Goal: Task Accomplishment & Management: Contribute content

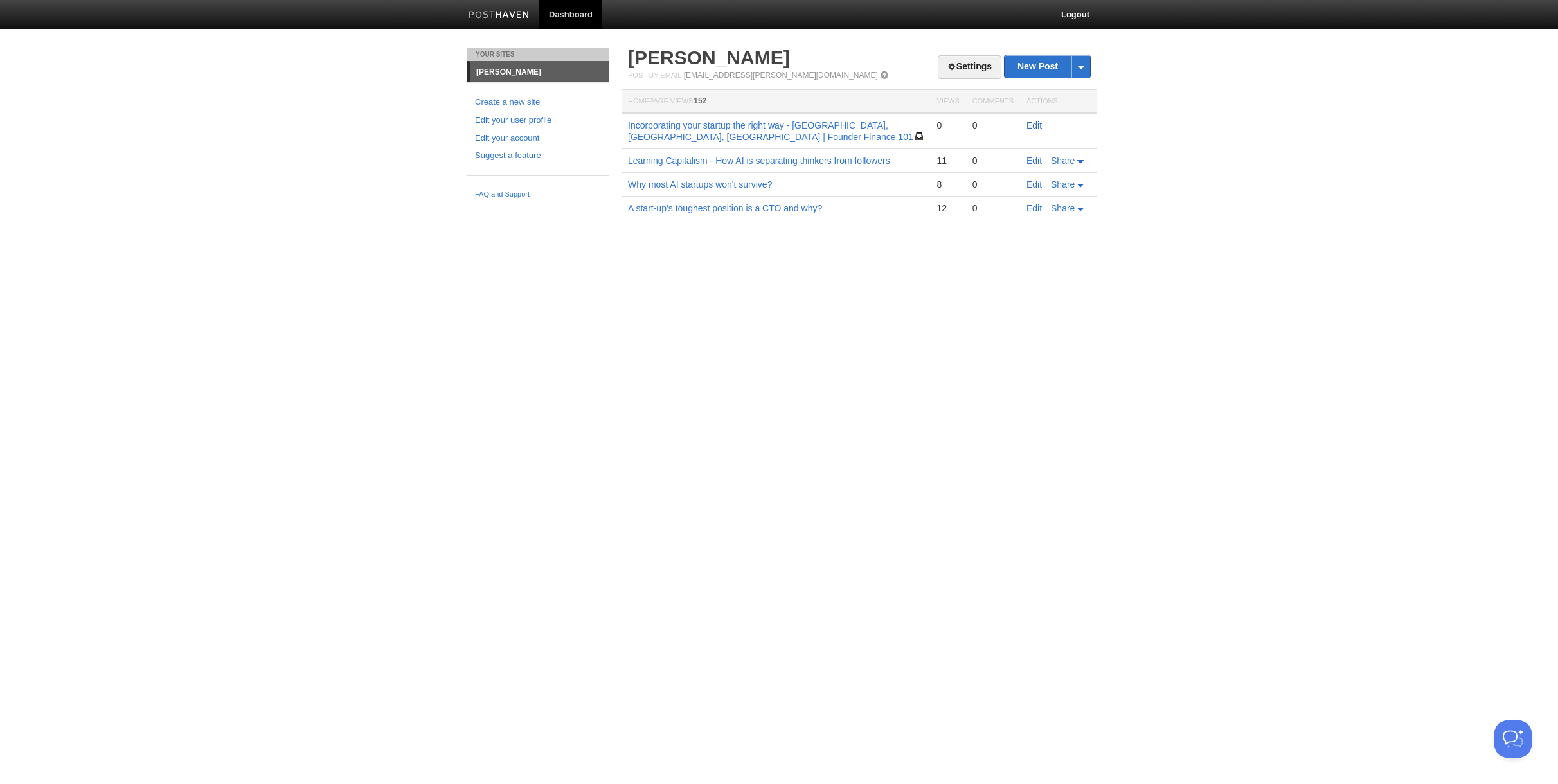
click at [1039, 124] on link "Edit" at bounding box center [1034, 124] width 16 height 10
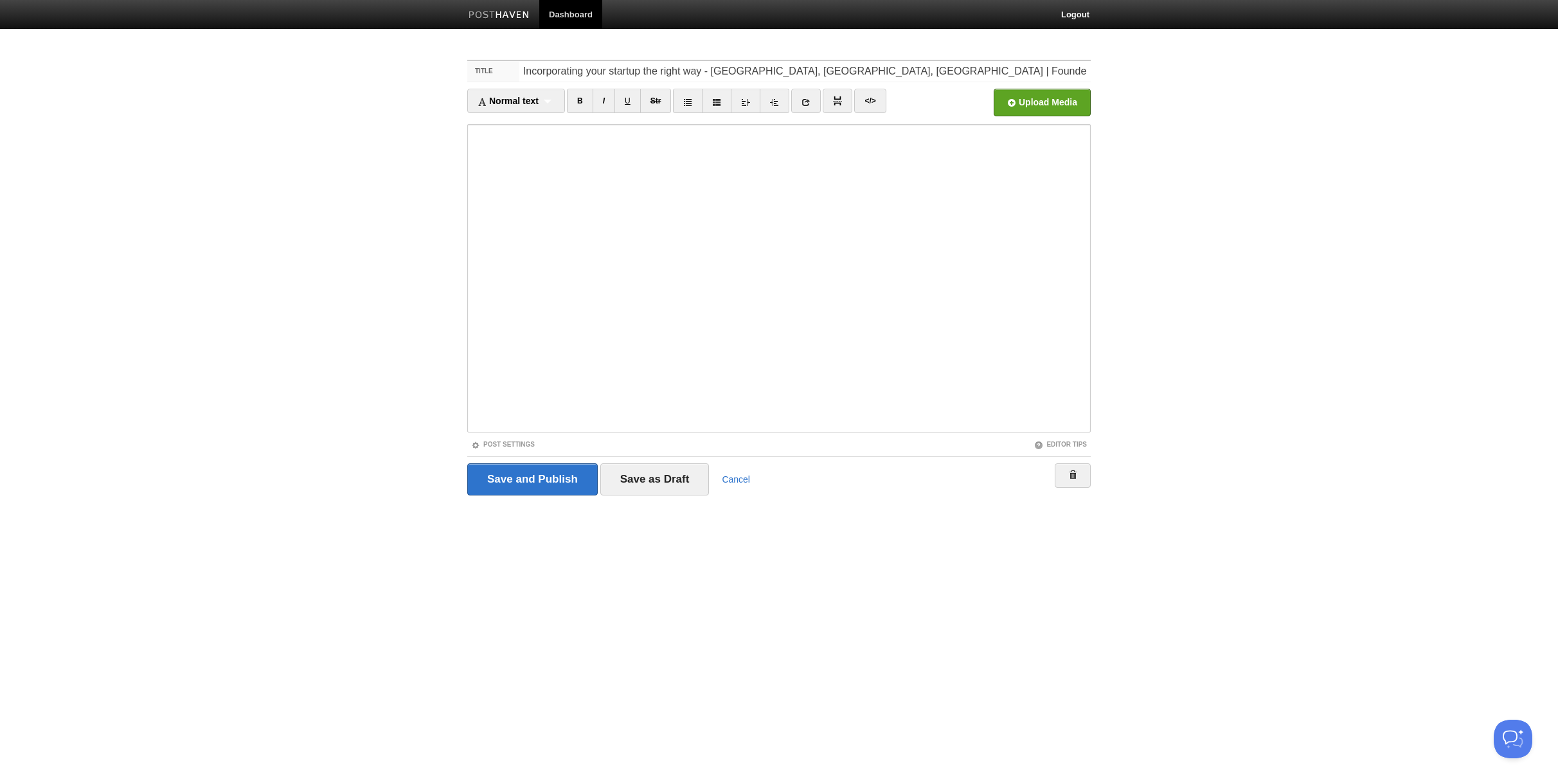
click at [279, 150] on body "Dashboard Logout Your Sites [PERSON_NAME] Create a new site Edit your user prof…" at bounding box center [779, 271] width 1558 height 543
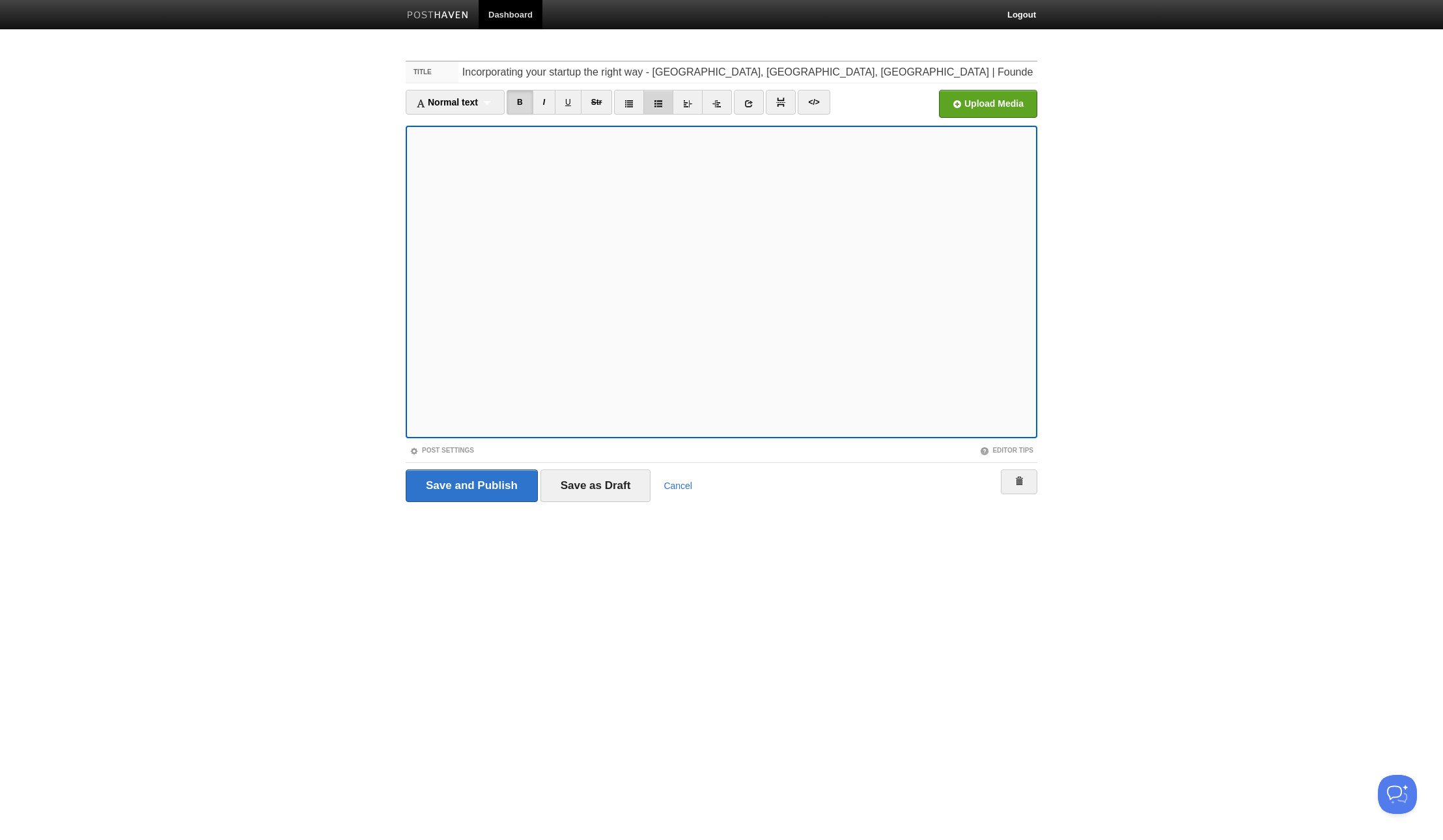
click at [662, 101] on icon at bounding box center [658, 103] width 9 height 9
click at [608, 483] on input "Save as Draft" at bounding box center [595, 485] width 111 height 33
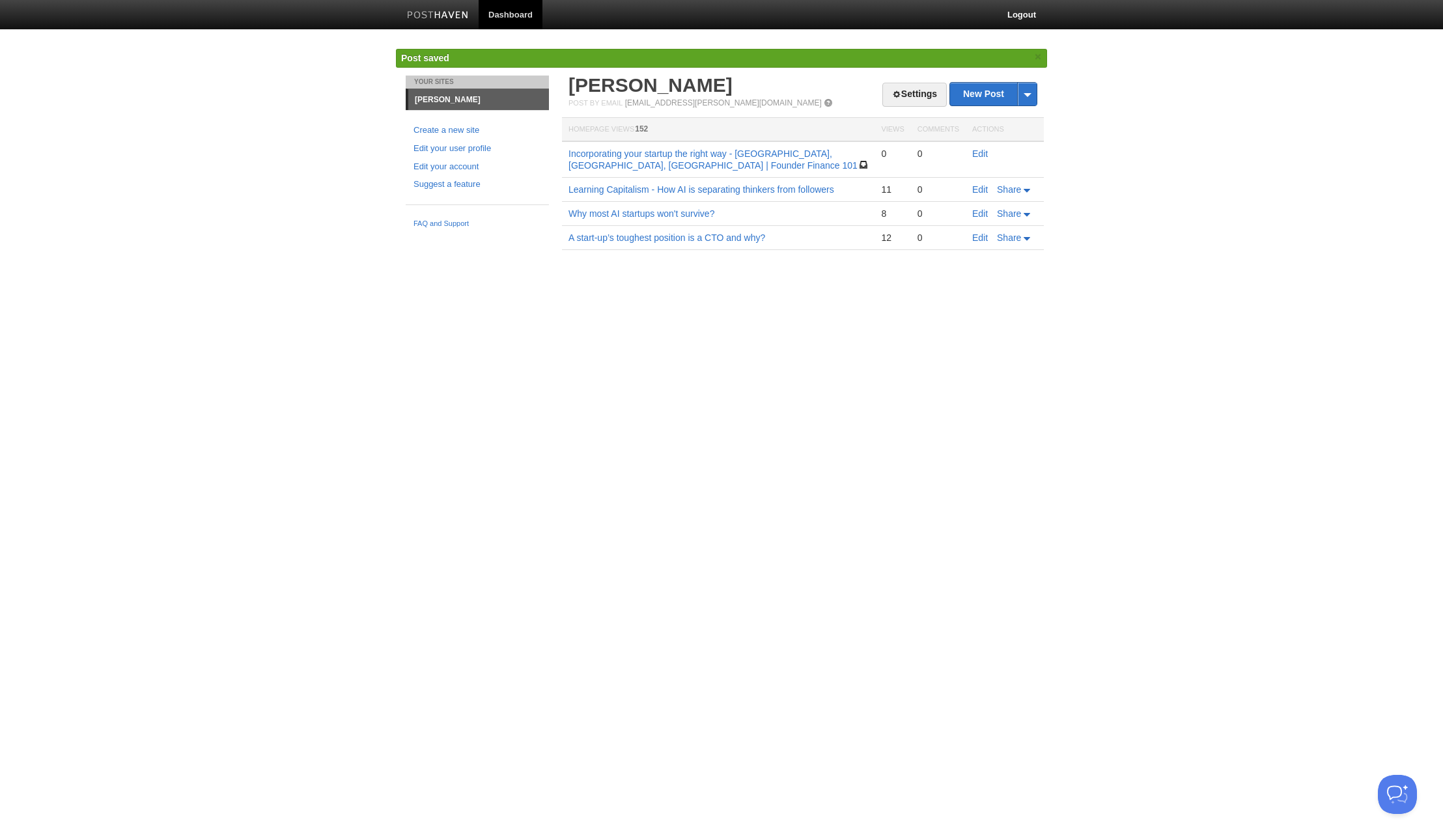
click at [988, 156] on td "Edit" at bounding box center [1004, 159] width 78 height 37
click at [982, 153] on link "Edit" at bounding box center [979, 153] width 16 height 10
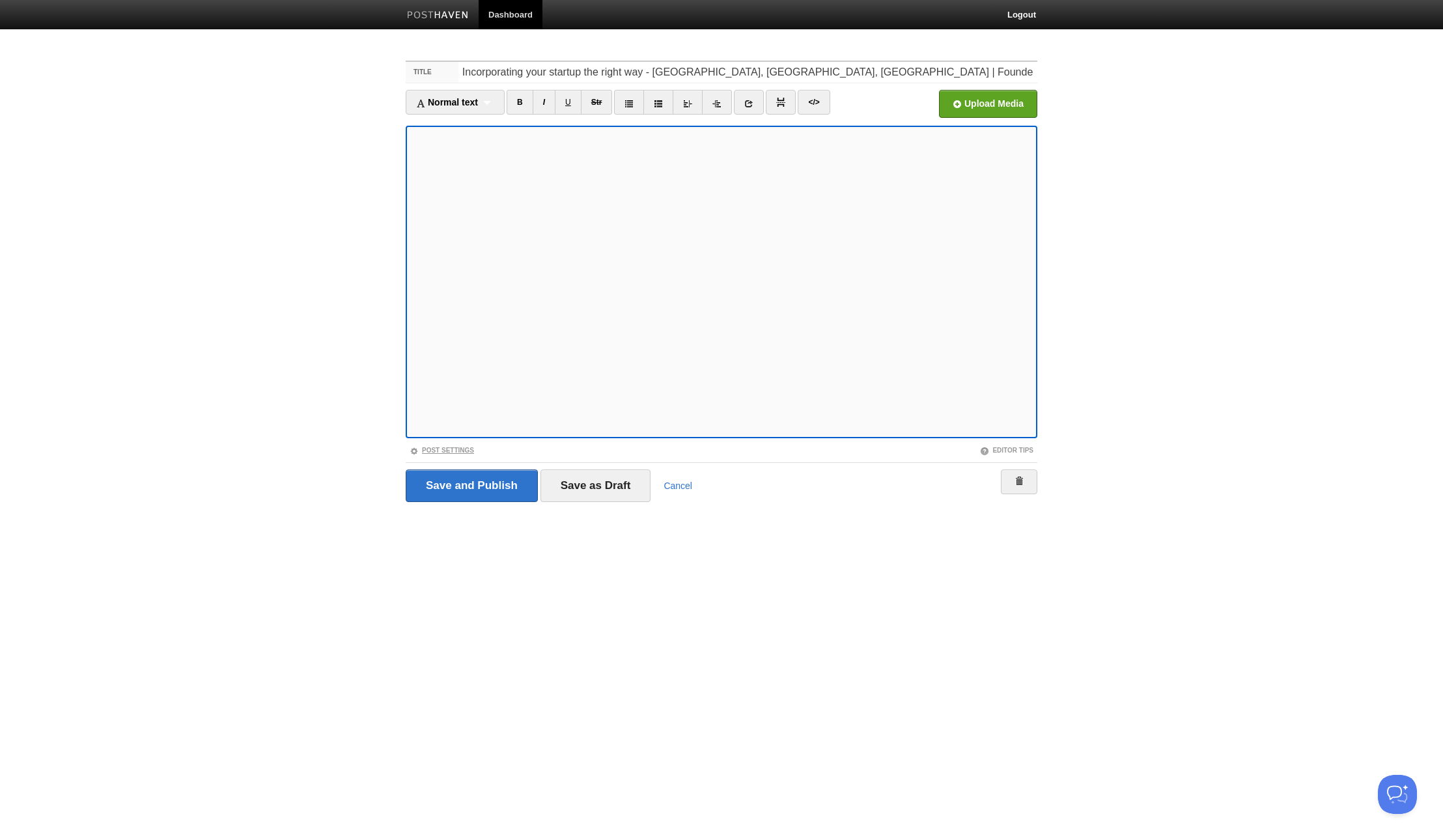
click at [425, 447] on link "Post Settings" at bounding box center [441, 451] width 65 height 8
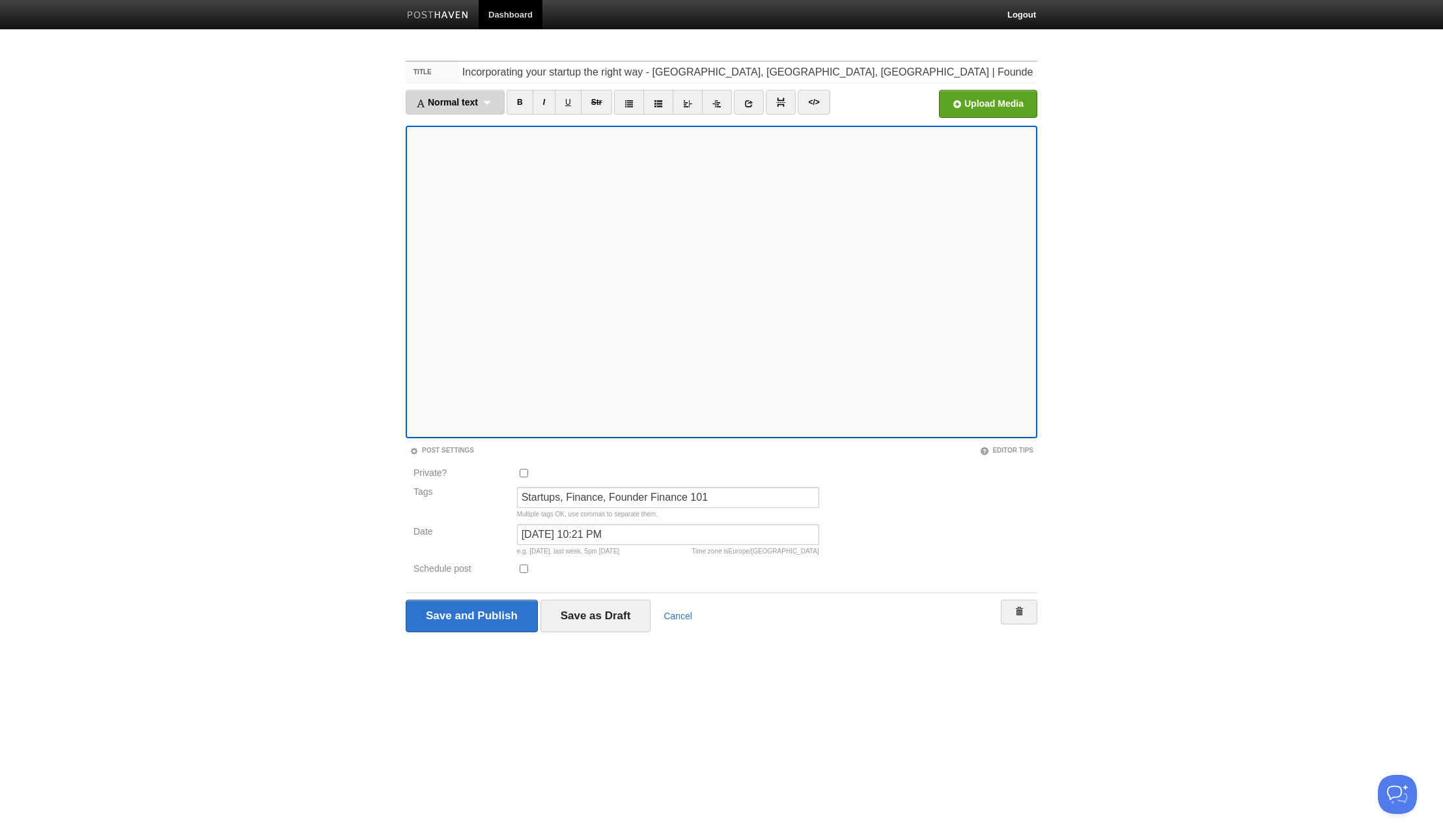
click at [466, 109] on div "Normal text Normal text Heading 1 Heading 2 Heading 3" at bounding box center [454, 102] width 99 height 24
click at [443, 166] on link "Heading 2" at bounding box center [455, 164] width 98 height 20
click at [444, 101] on span "Heading 2" at bounding box center [437, 102] width 43 height 10
click at [438, 121] on link "Normal text" at bounding box center [446, 124] width 79 height 20
drag, startPoint x: 449, startPoint y: 99, endPoint x: 453, endPoint y: 125, distance: 26.3
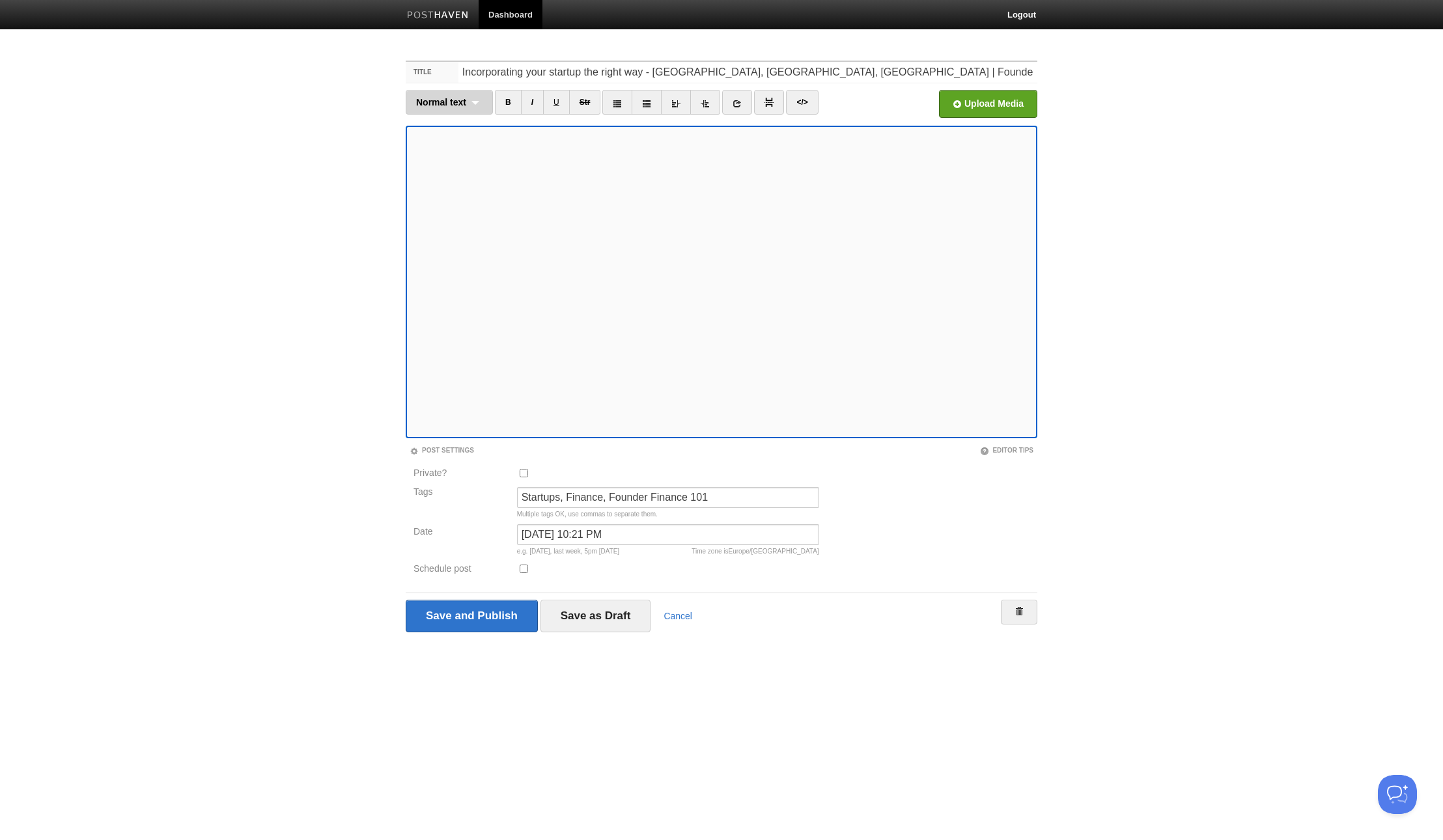
click at [449, 99] on span "Normal text" at bounding box center [440, 102] width 50 height 10
click at [436, 155] on link "Heading 2" at bounding box center [449, 164] width 86 height 20
click at [426, 104] on span "Heading 2" at bounding box center [437, 102] width 43 height 10
click at [432, 127] on link "Normal text" at bounding box center [446, 124] width 79 height 20
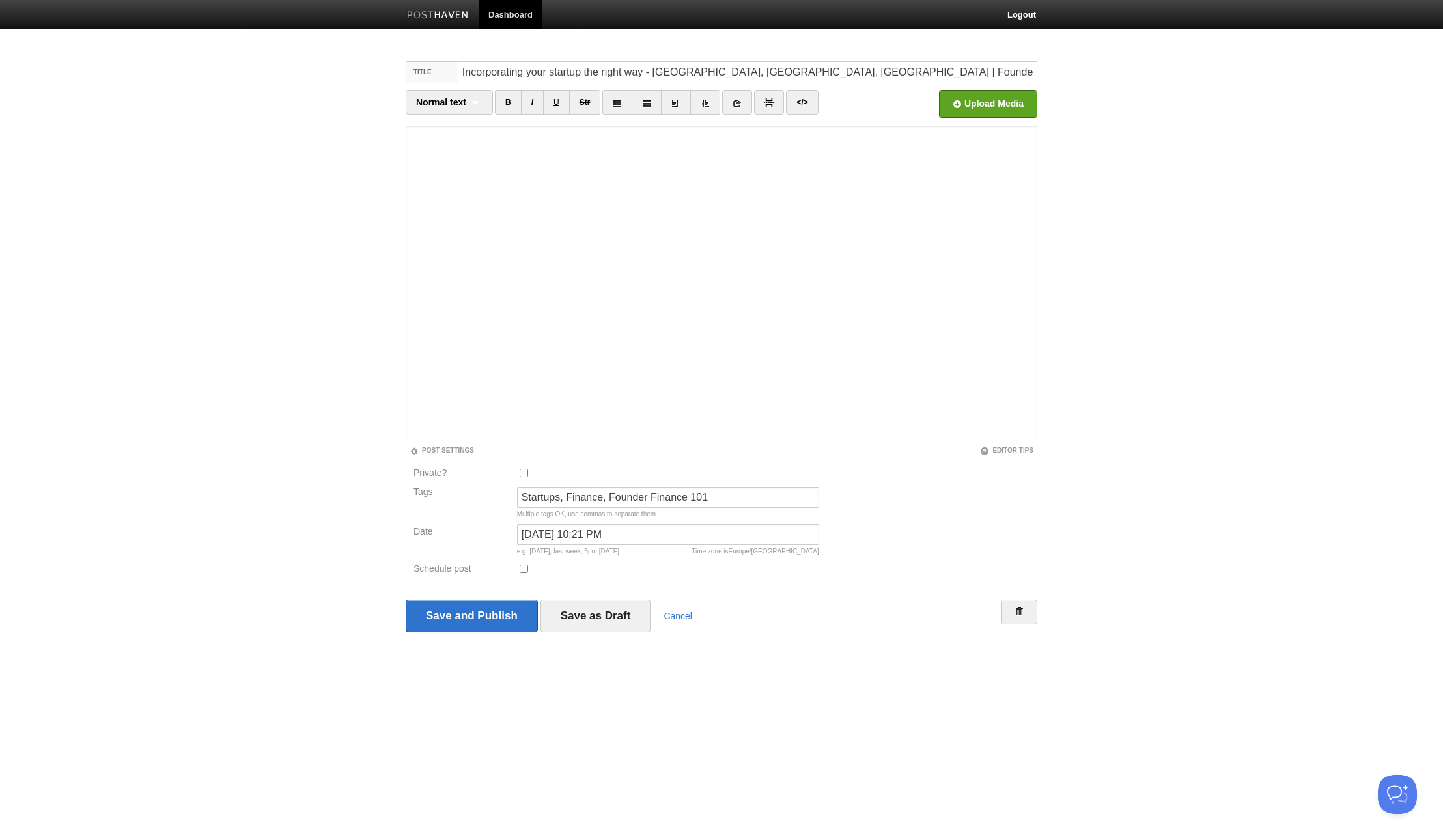
click at [409, 418] on iframe at bounding box center [721, 282] width 631 height 312
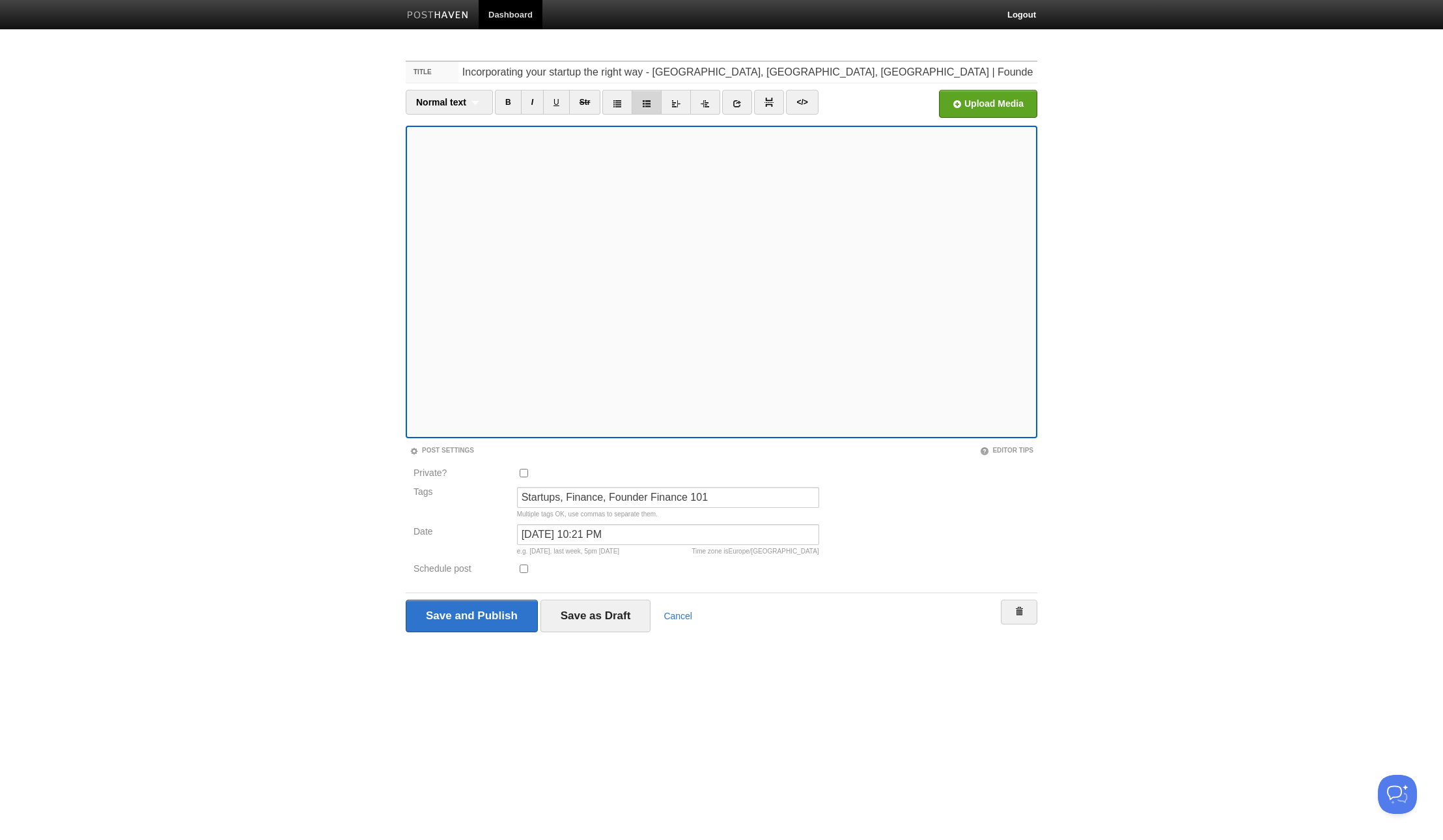
click at [642, 103] on icon at bounding box center [646, 103] width 9 height 9
click at [645, 104] on icon at bounding box center [646, 103] width 9 height 9
click at [616, 104] on icon at bounding box center [617, 103] width 9 height 9
drag, startPoint x: 614, startPoint y: 103, endPoint x: 606, endPoint y: 124, distance: 22.5
click at [614, 103] on icon at bounding box center [617, 103] width 9 height 9
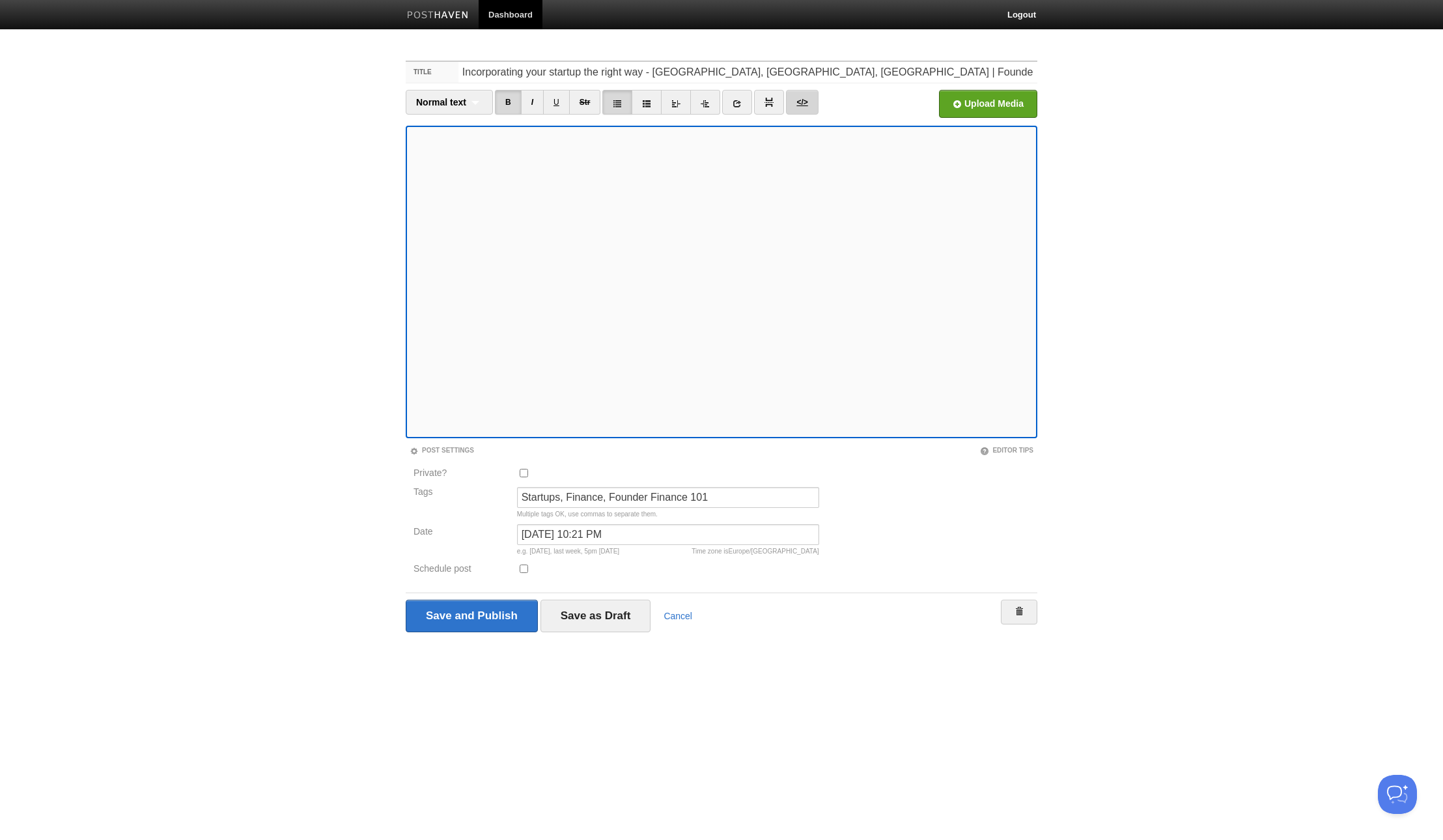
click at [808, 106] on link "</>" at bounding box center [801, 102] width 32 height 24
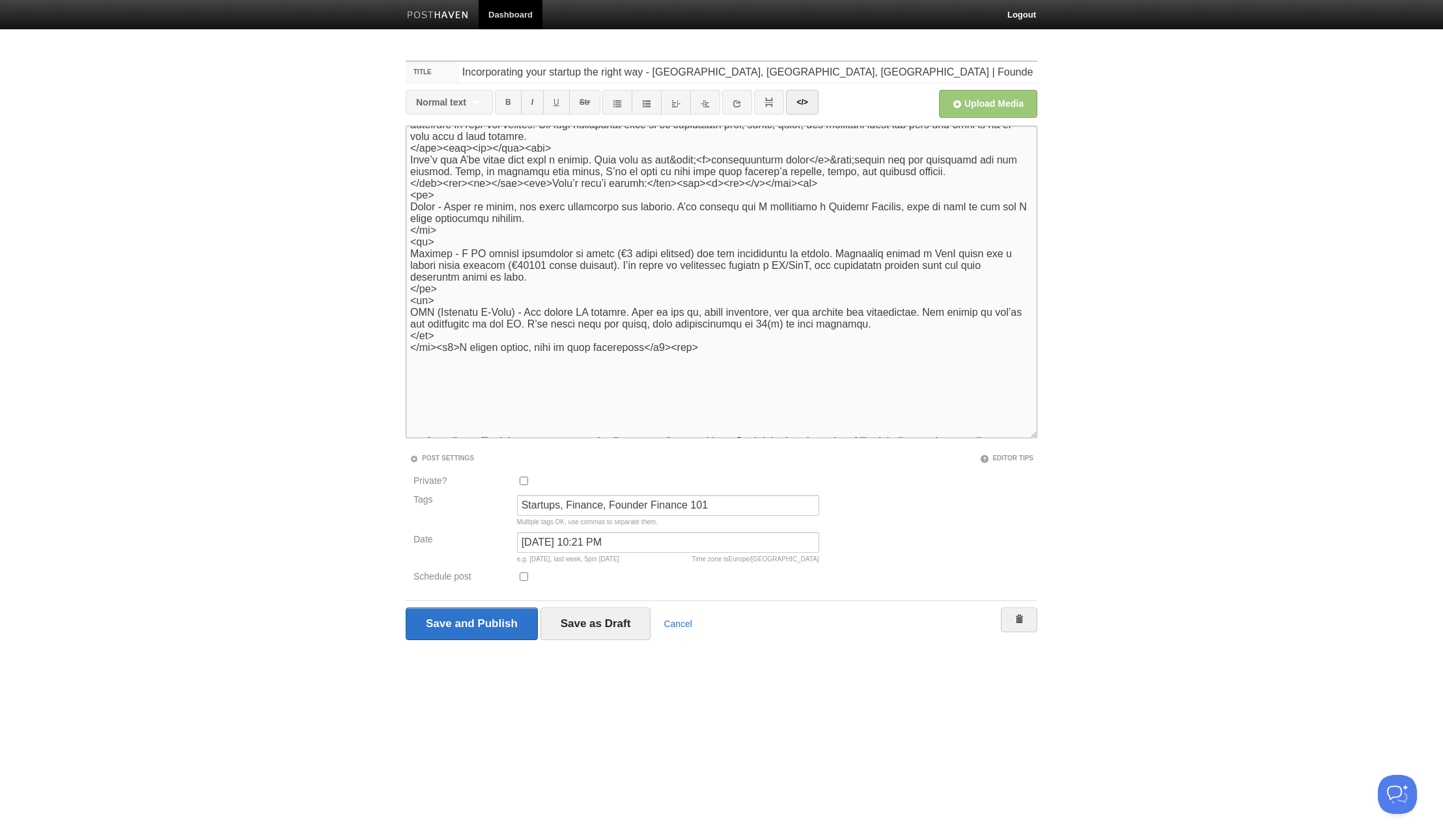
scroll to position [243, 0]
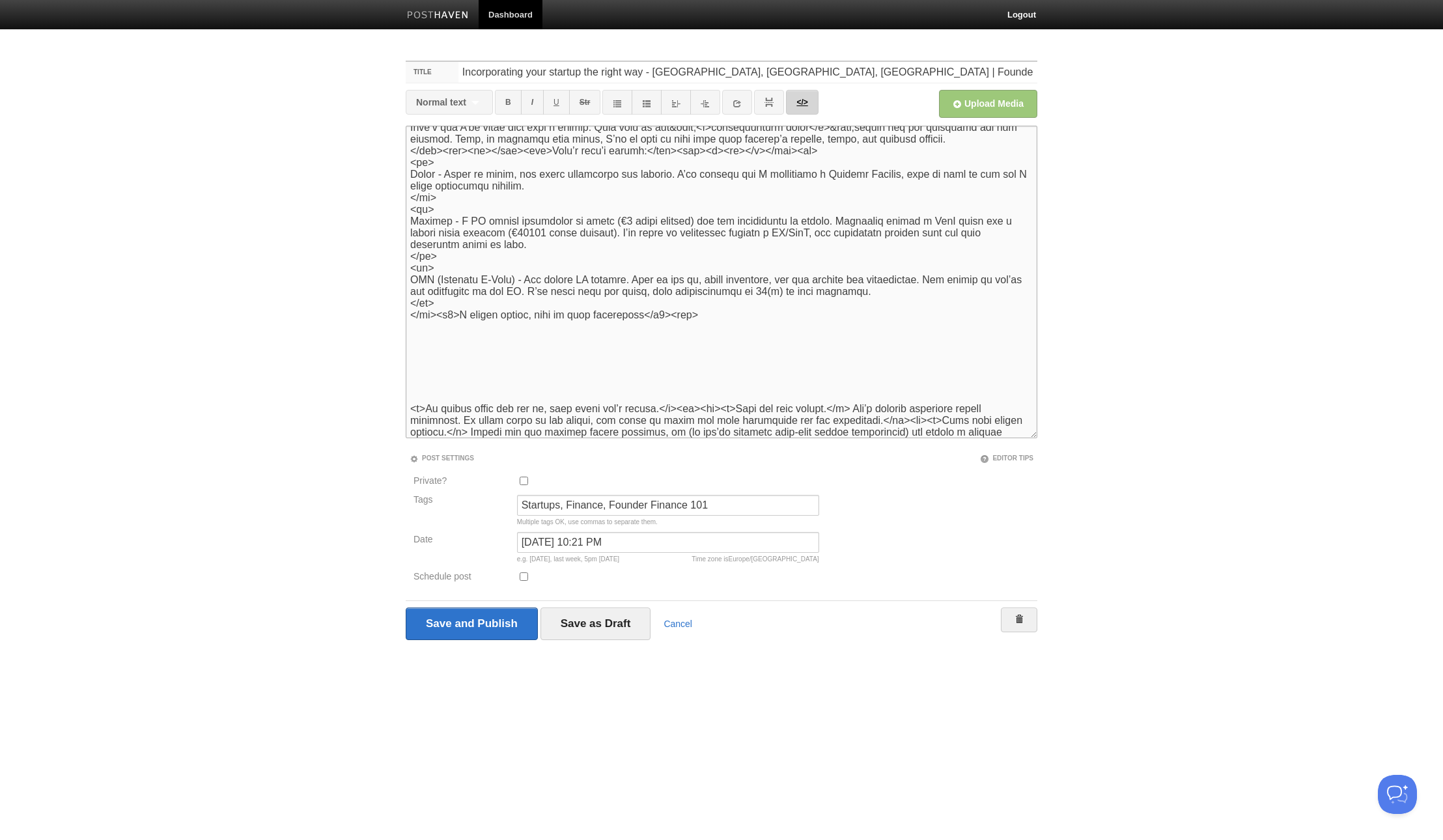
click at [801, 98] on link "</>" at bounding box center [801, 102] width 32 height 24
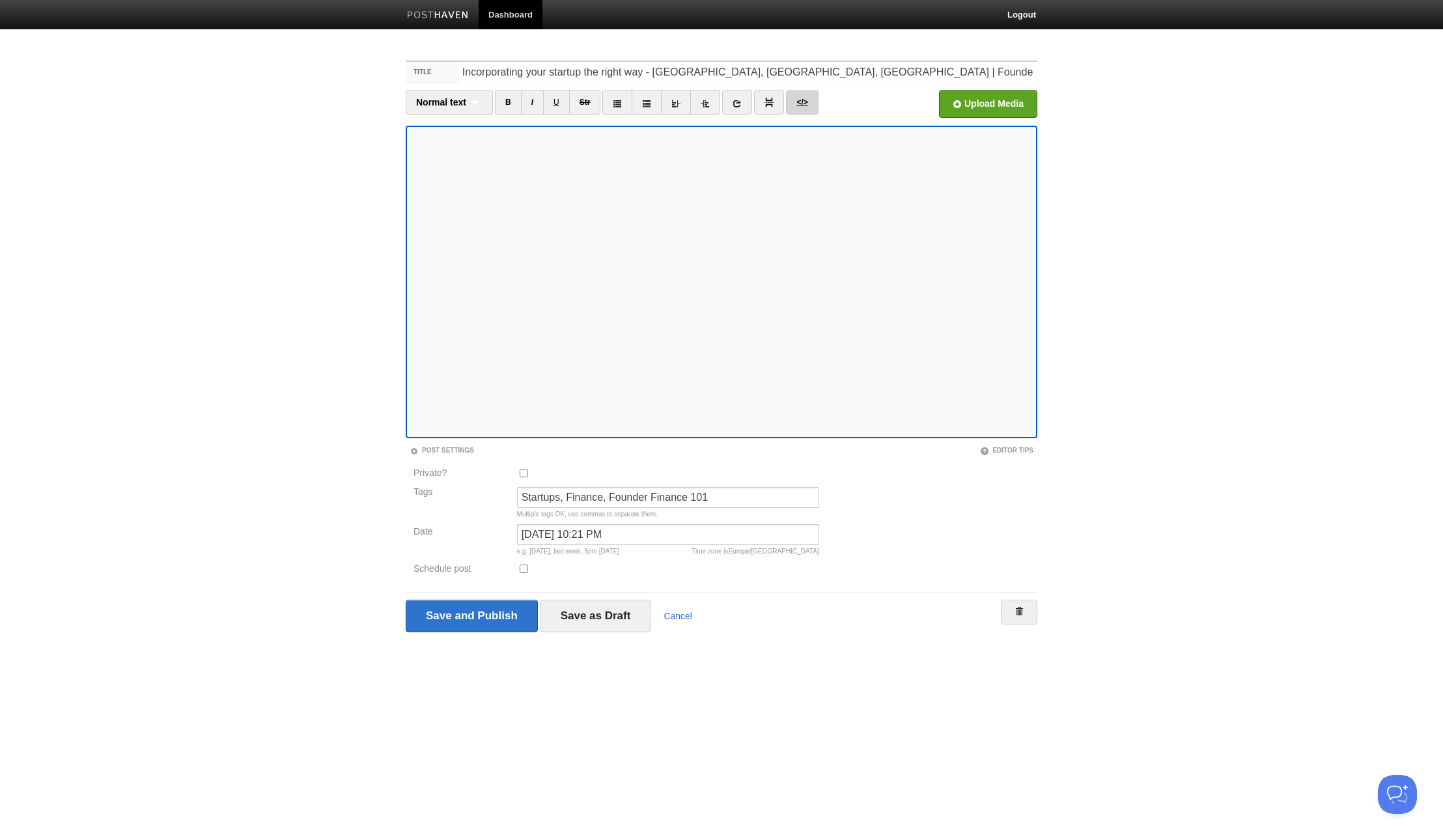
click at [789, 98] on link "</>" at bounding box center [801, 102] width 32 height 24
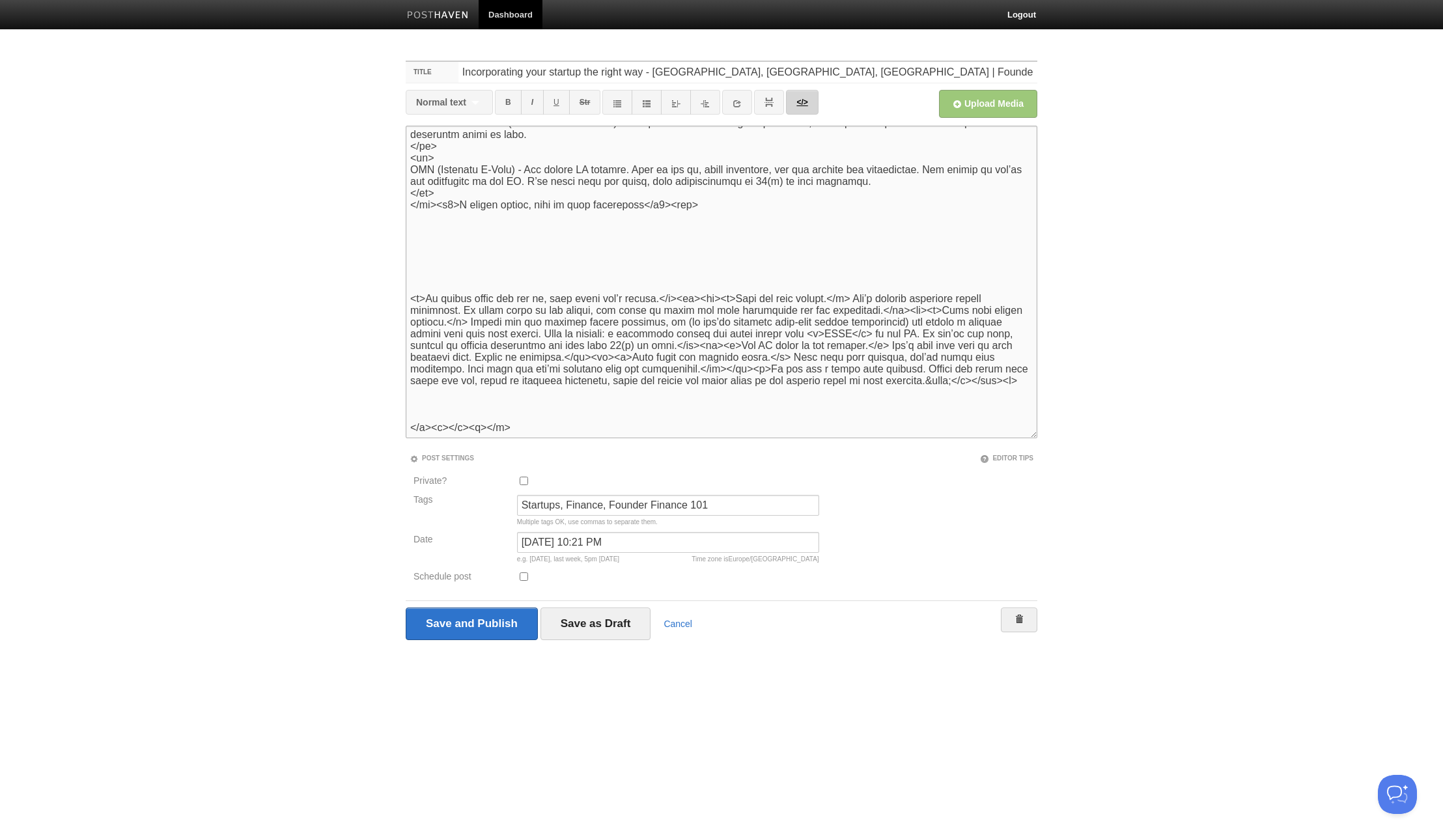
click at [791, 98] on link "</>" at bounding box center [801, 102] width 32 height 24
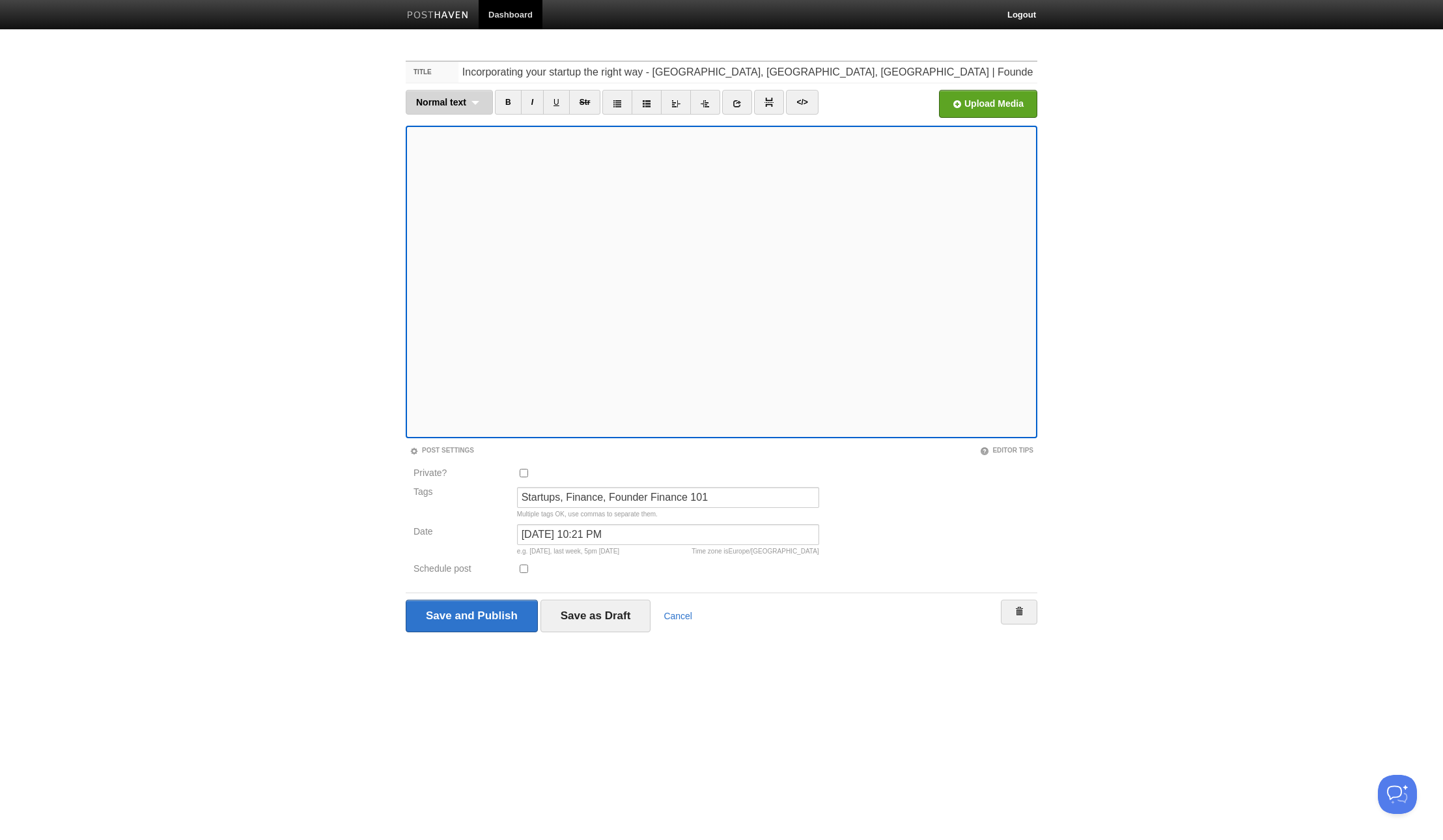
click at [466, 102] on span "Normal text" at bounding box center [440, 102] width 50 height 10
click at [437, 131] on link "Normal text" at bounding box center [449, 124] width 86 height 20
click at [452, 105] on span "Normal text" at bounding box center [440, 102] width 50 height 10
click at [436, 164] on link "Heading 2" at bounding box center [449, 164] width 86 height 20
click at [787, 105] on link "</>" at bounding box center [795, 102] width 32 height 24
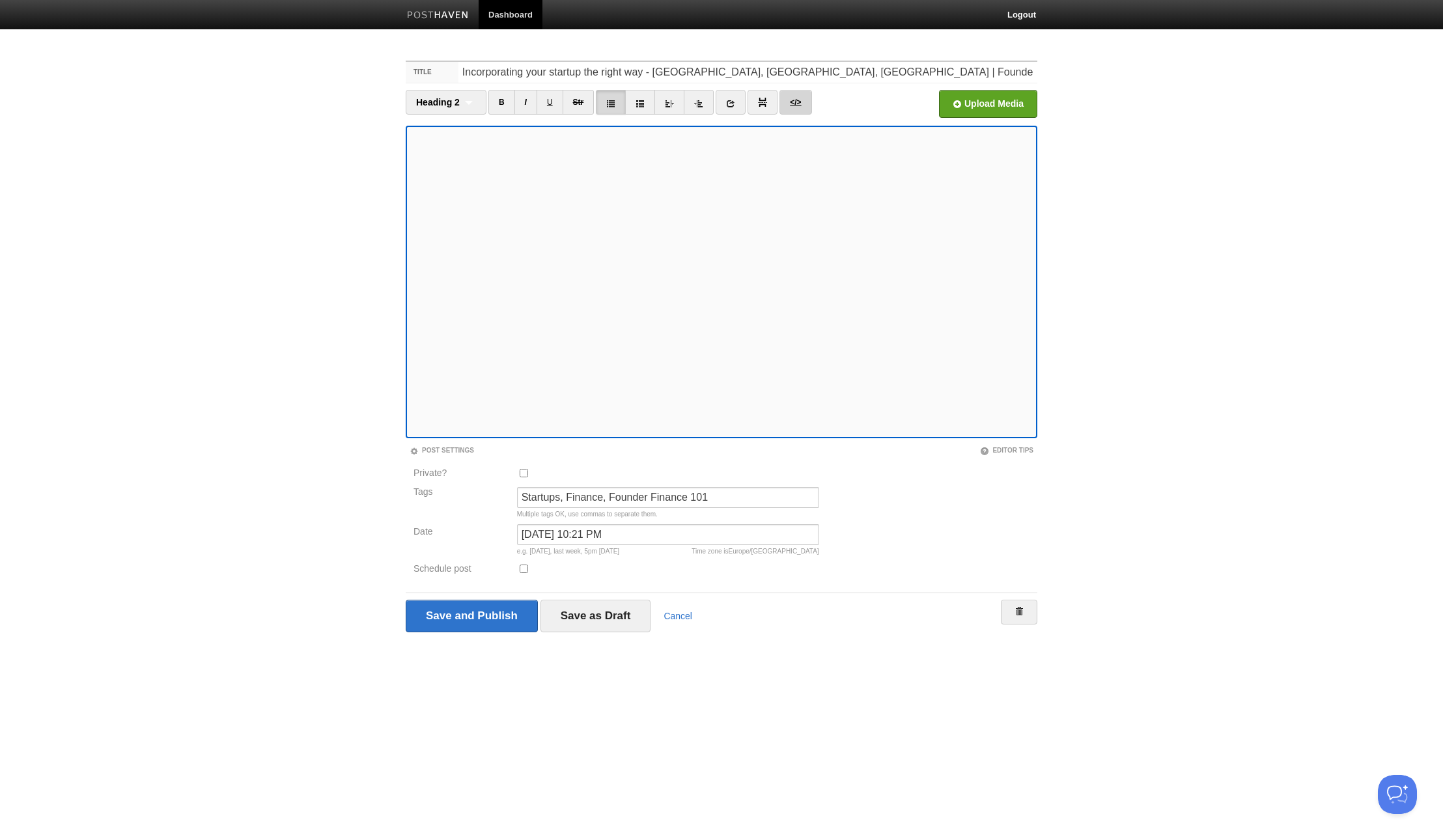
type textarea "<p>The reason I chose to write about this topic is to help fellow founders bene…"
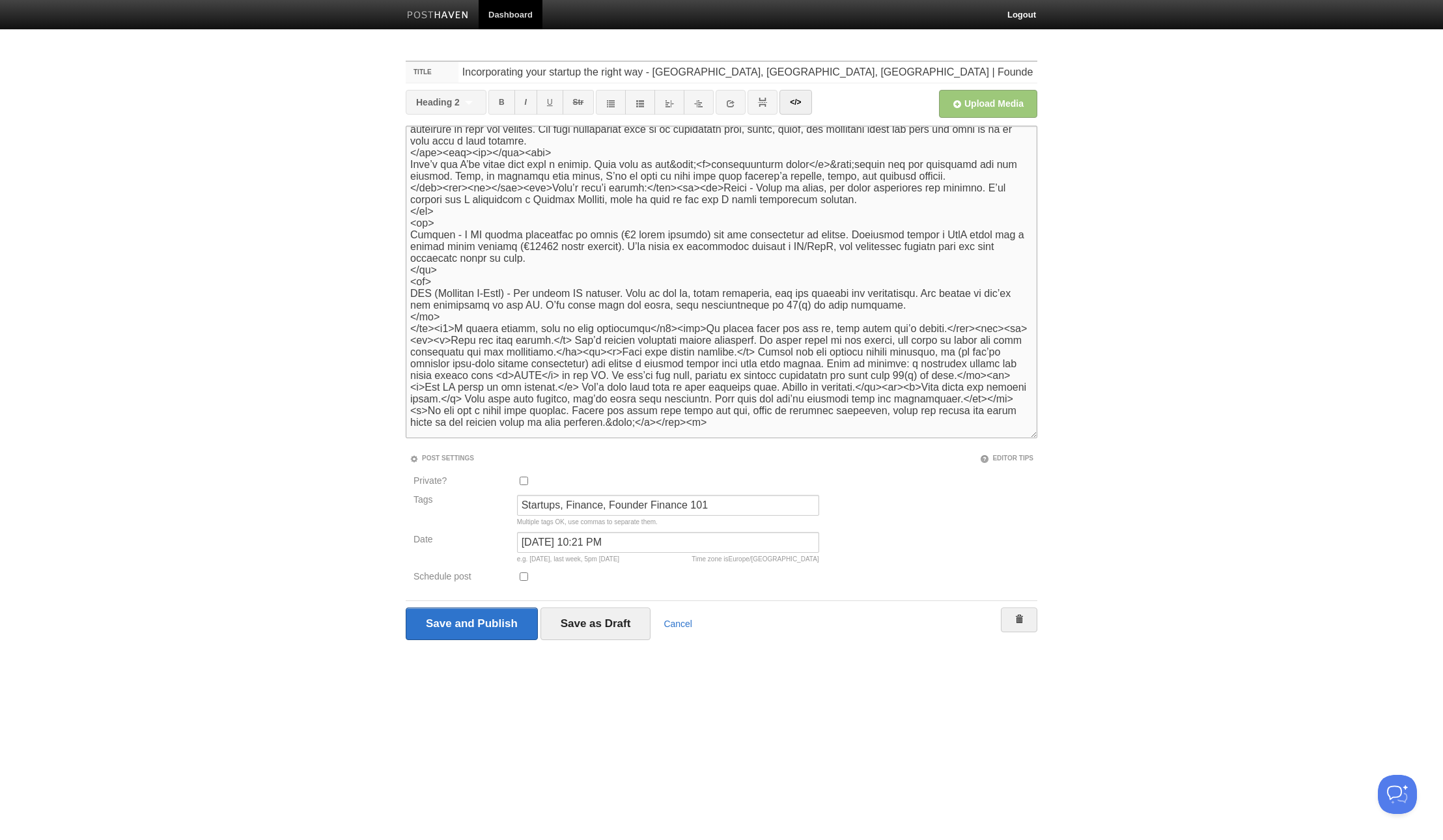
scroll to position [247, 0]
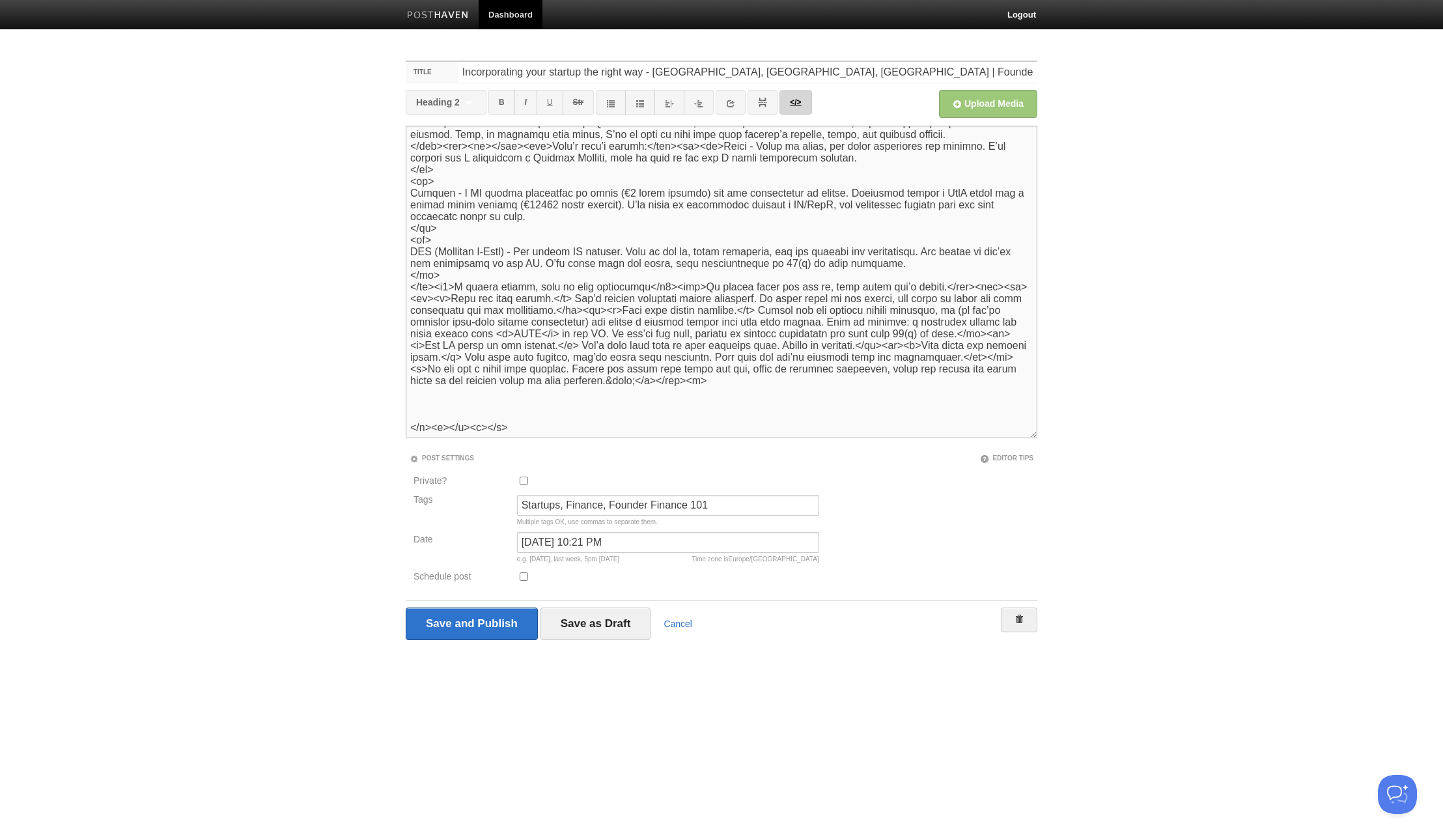
click at [795, 108] on link "</>" at bounding box center [795, 102] width 32 height 24
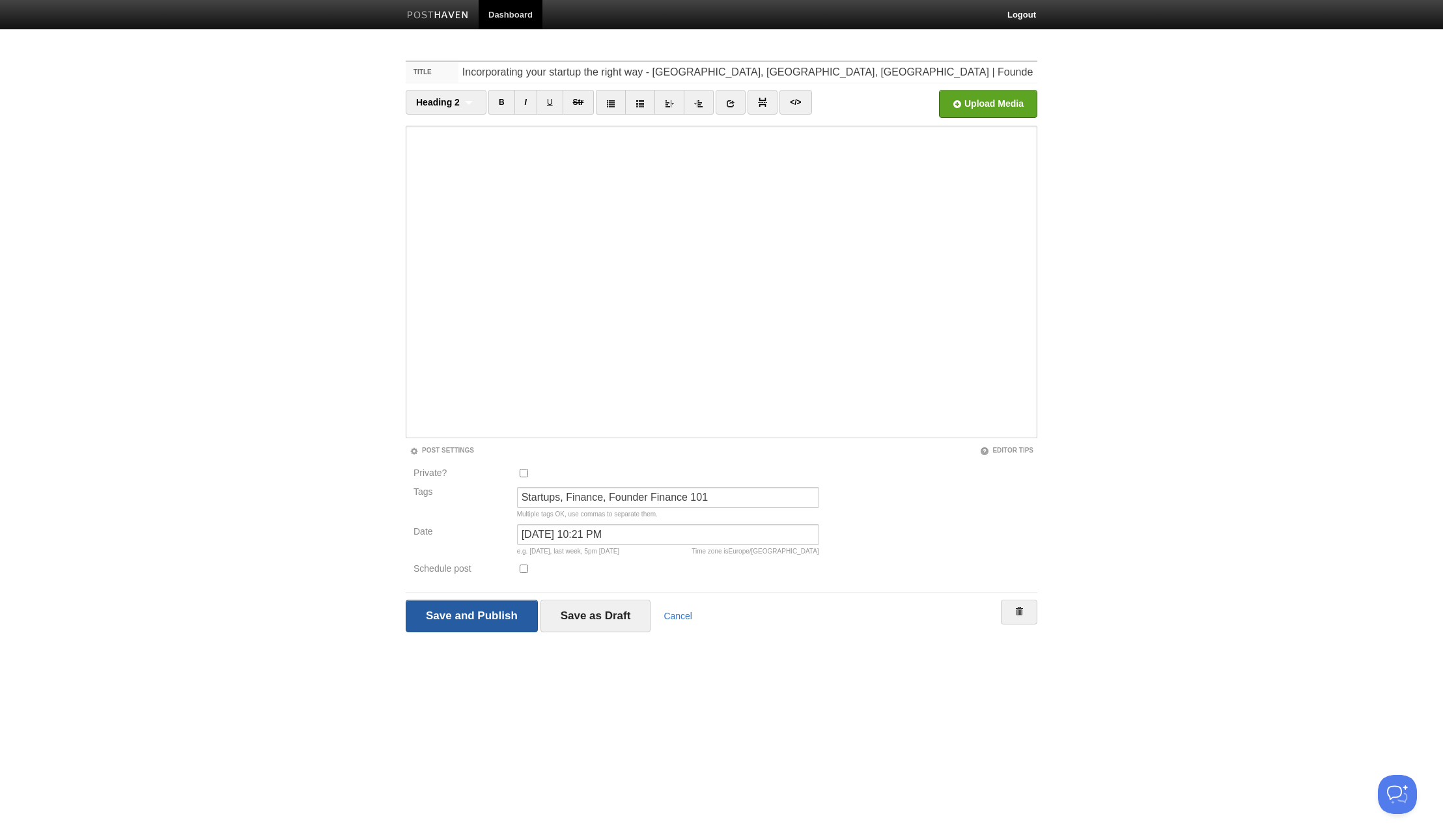
click at [469, 615] on input "Save and Publish" at bounding box center [471, 615] width 132 height 33
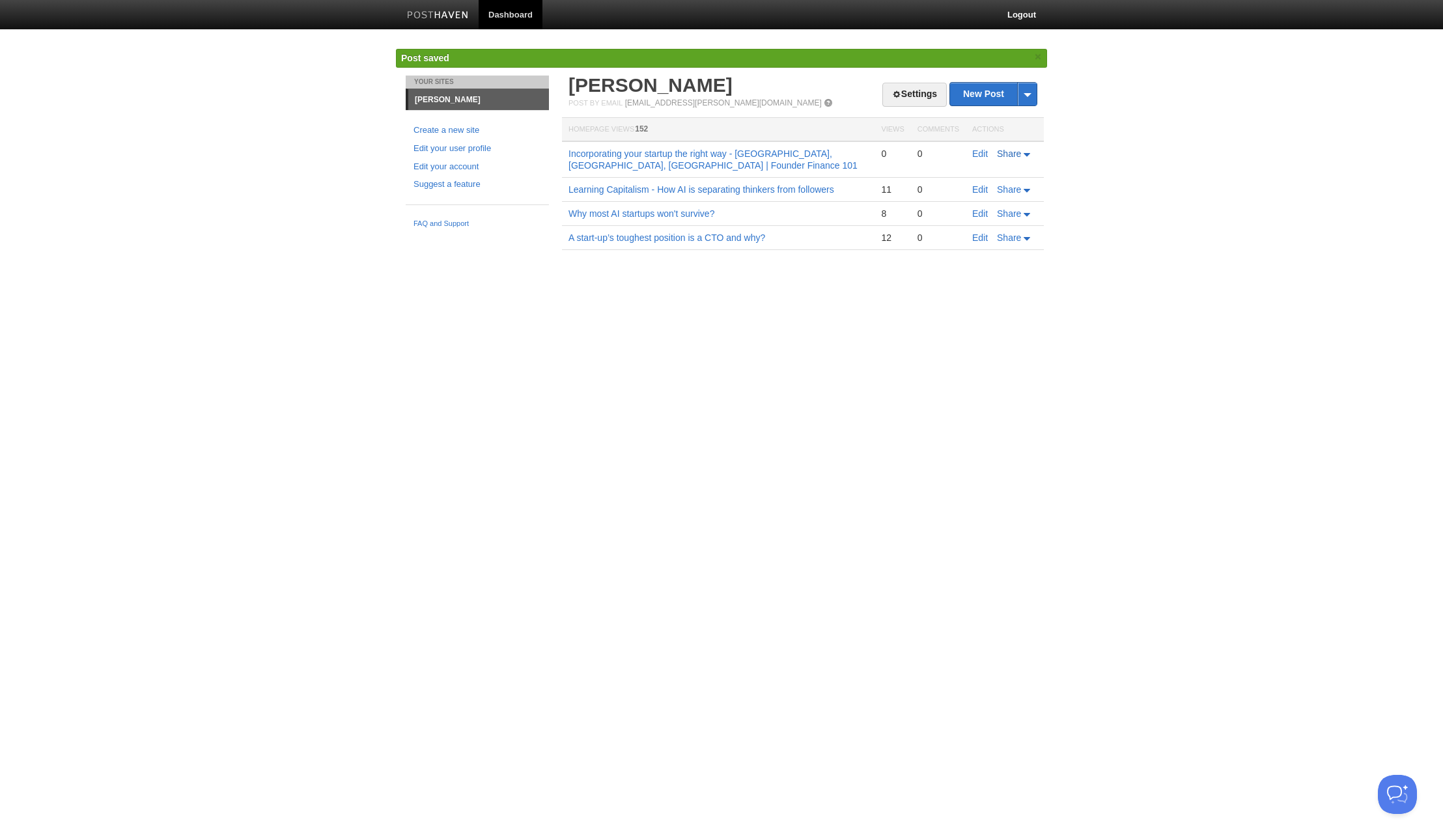
click at [1027, 155] on icon at bounding box center [1028, 155] width 9 height 4
click at [1099, 199] on body "Dashboard Logout Post saved × Post saved × Your Sites [PERSON_NAME] Create a ne…" at bounding box center [722, 144] width 1443 height 289
click at [730, 156] on link "Incorporating your startup the right way - [GEOGRAPHIC_DATA], [GEOGRAPHIC_DATA]…" at bounding box center [712, 160] width 289 height 23
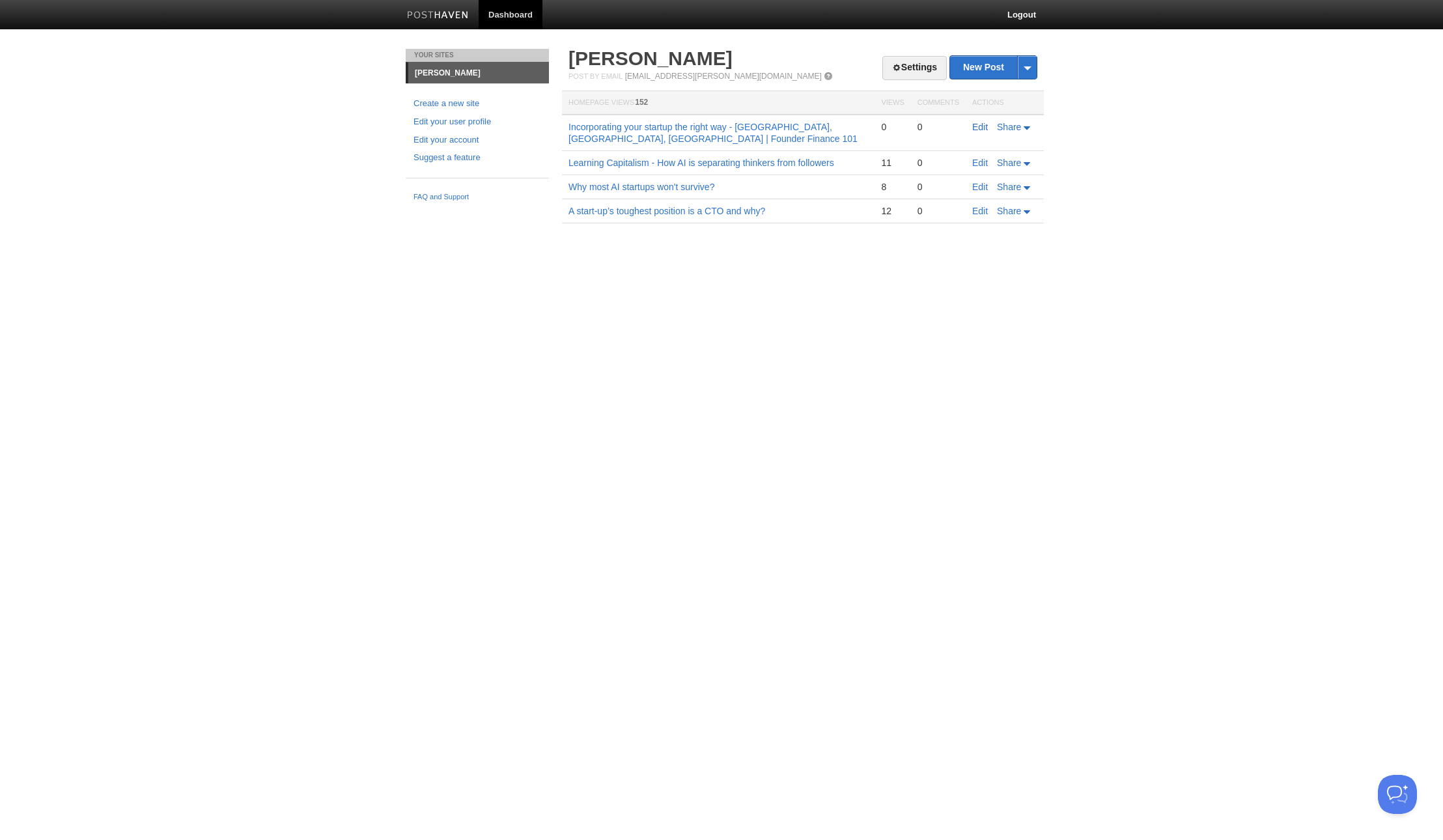
click at [979, 126] on link "Edit" at bounding box center [979, 126] width 16 height 10
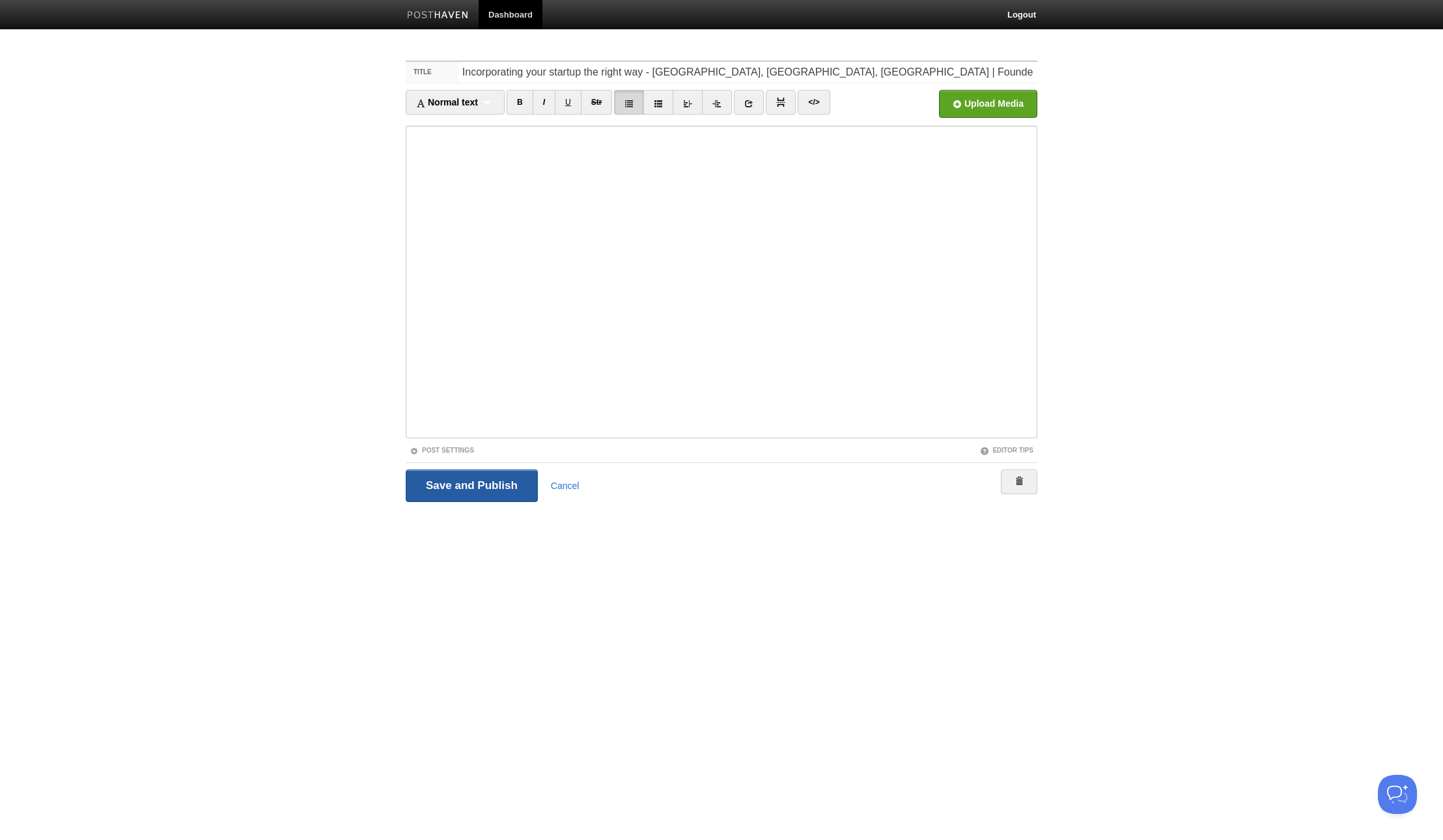
click at [472, 484] on input "Save and Publish" at bounding box center [471, 485] width 132 height 33
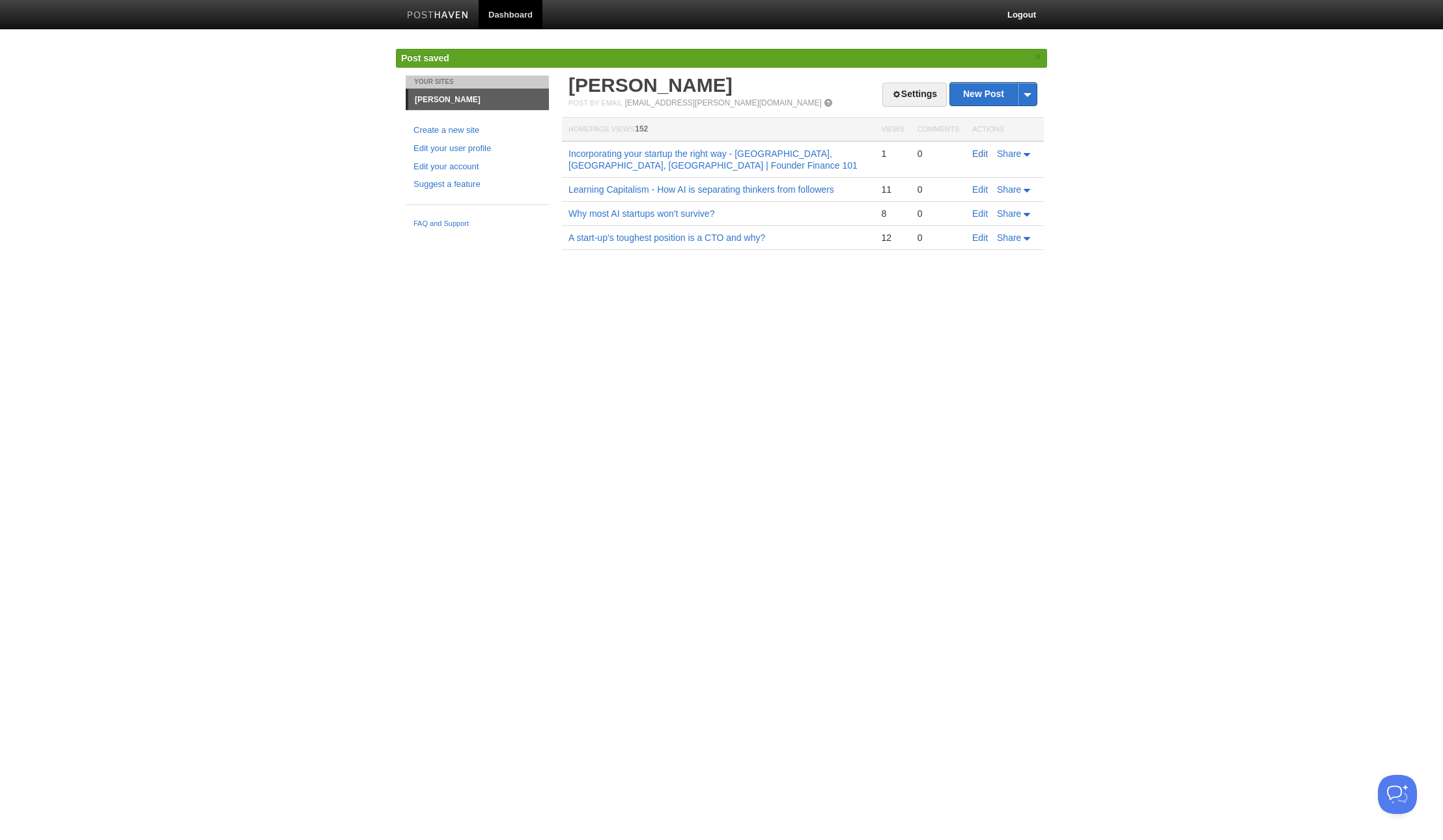
click at [979, 152] on link "Edit" at bounding box center [979, 153] width 16 height 10
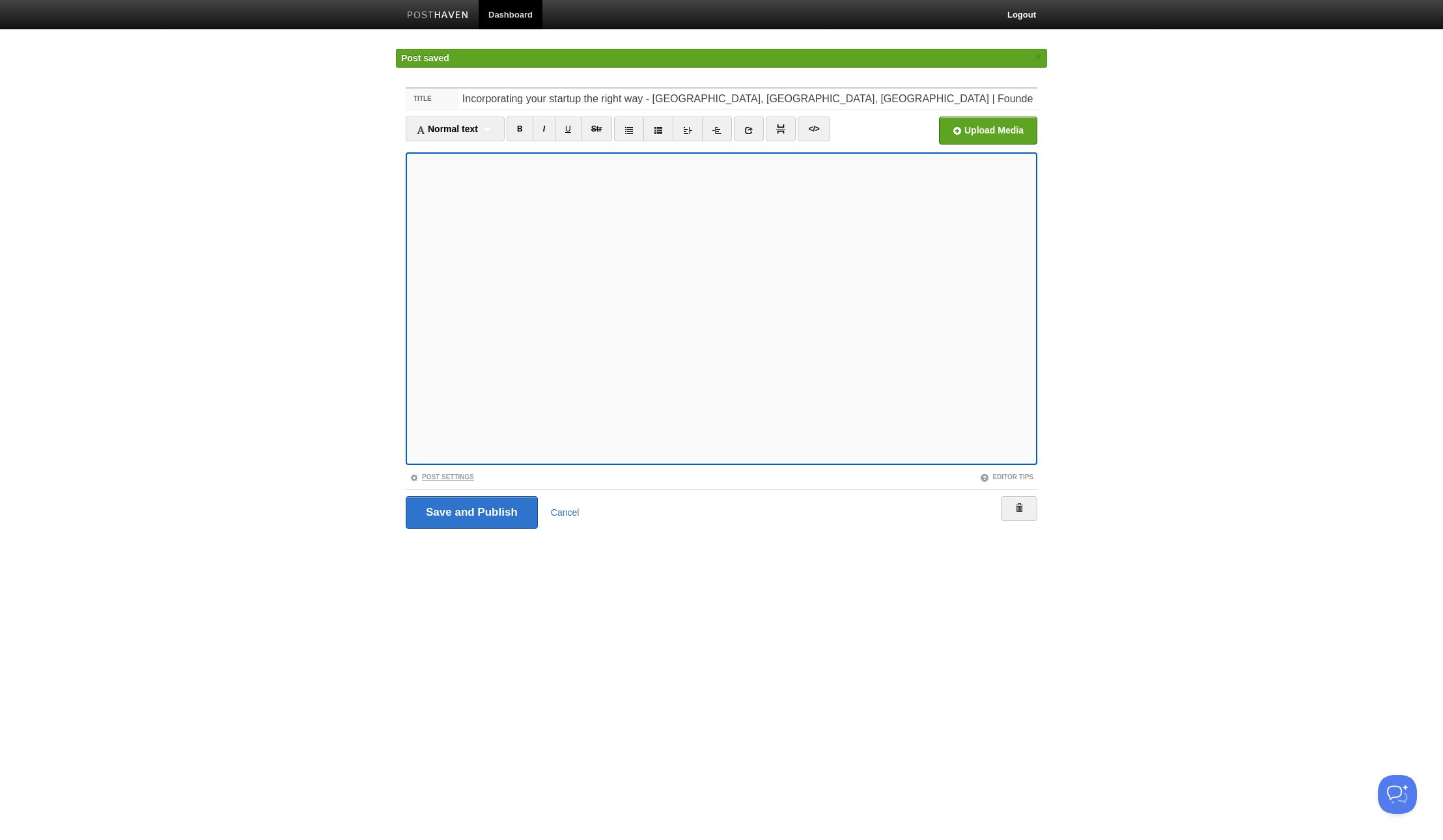
click at [449, 481] on div "Post Settings" at bounding box center [563, 477] width 316 height 11
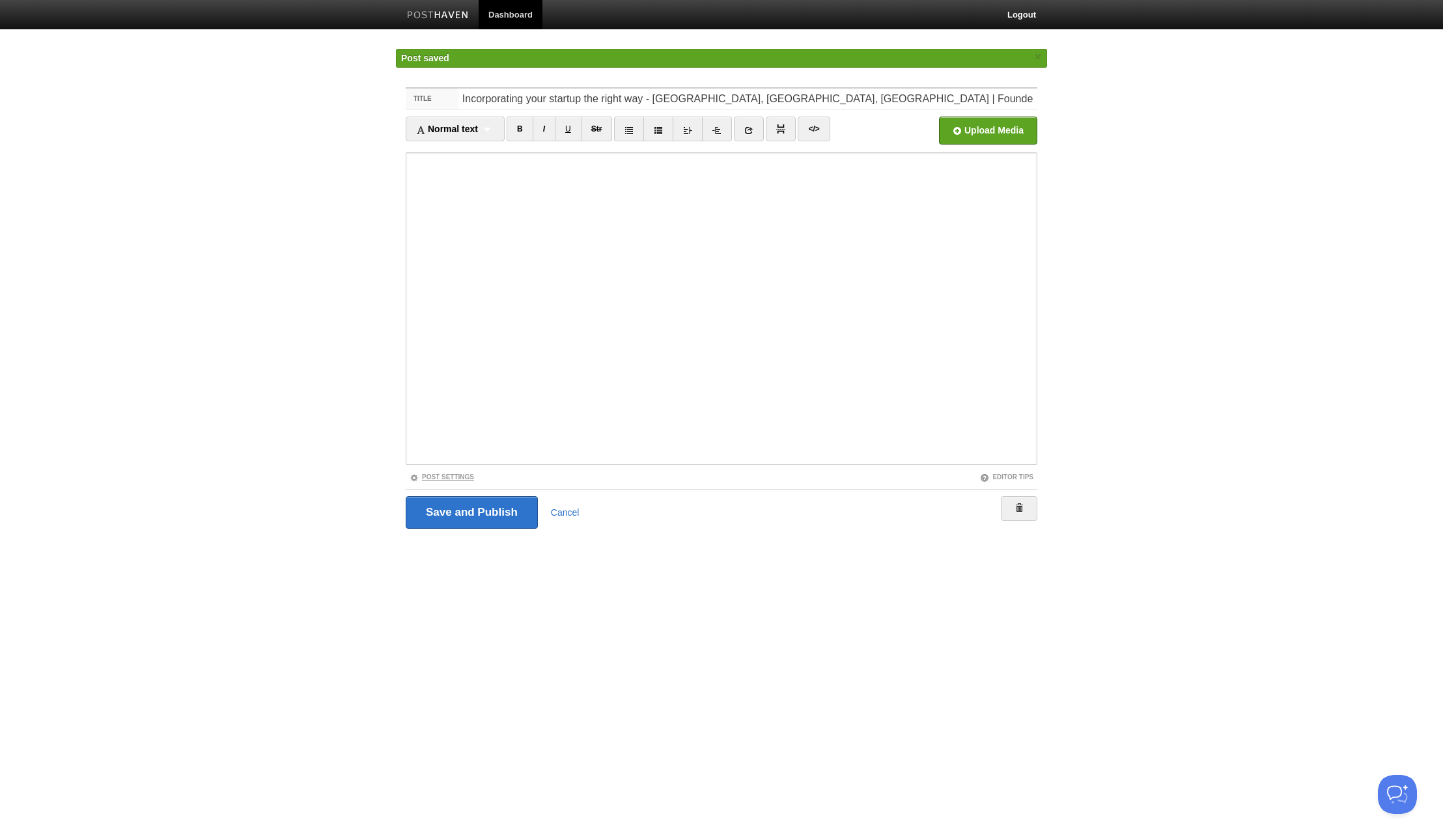
click at [453, 479] on link "Post Settings" at bounding box center [441, 477] width 65 height 8
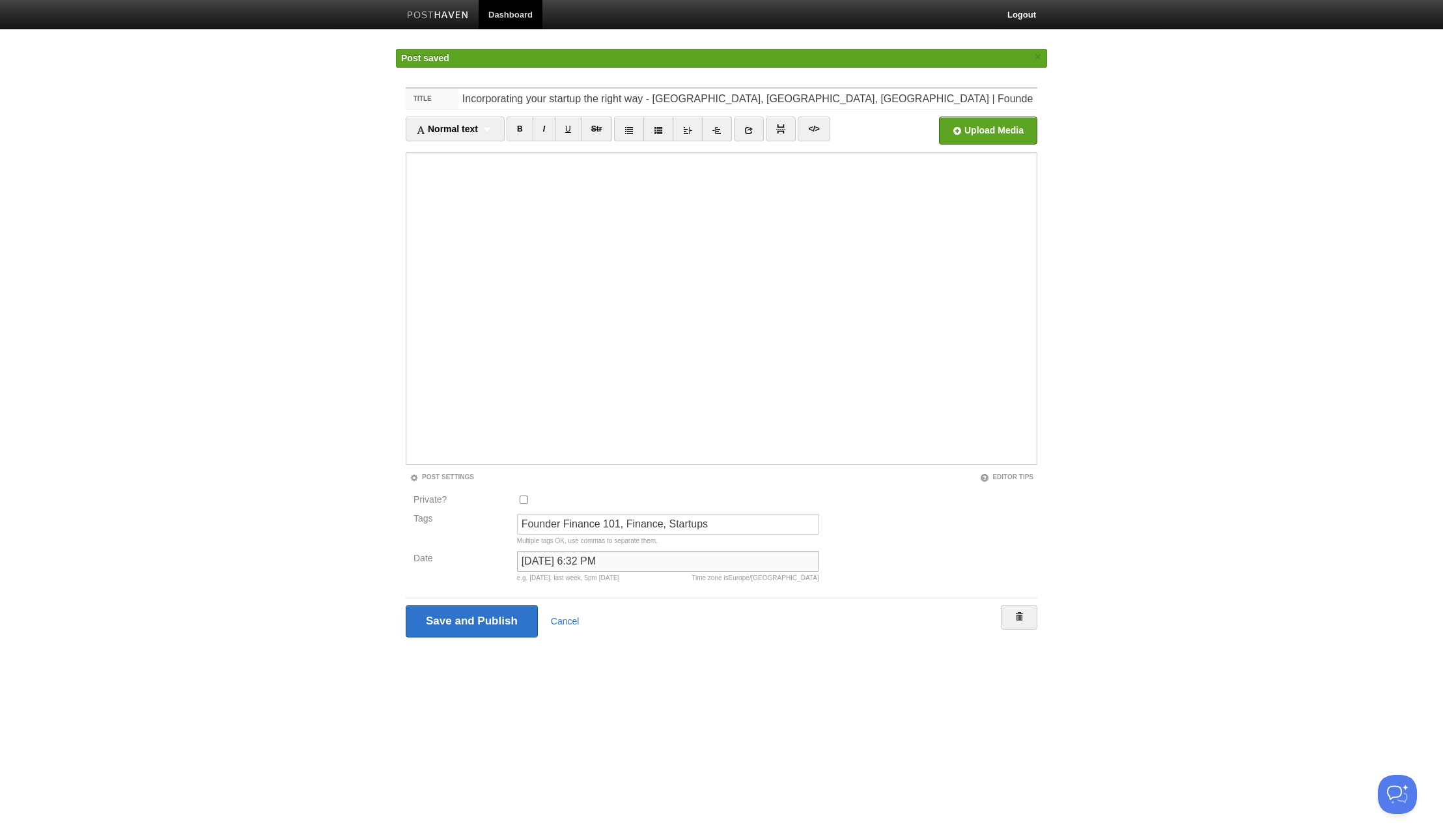
drag, startPoint x: 587, startPoint y: 565, endPoint x: 473, endPoint y: 559, distance: 114.2
click at [473, 559] on div "Date [DATE] 6:32 PM Time zone is [GEOGRAPHIC_DATA]/[GEOGRAPHIC_DATA] e.g. [DATE…" at bounding box center [615, 568] width 413 height 37
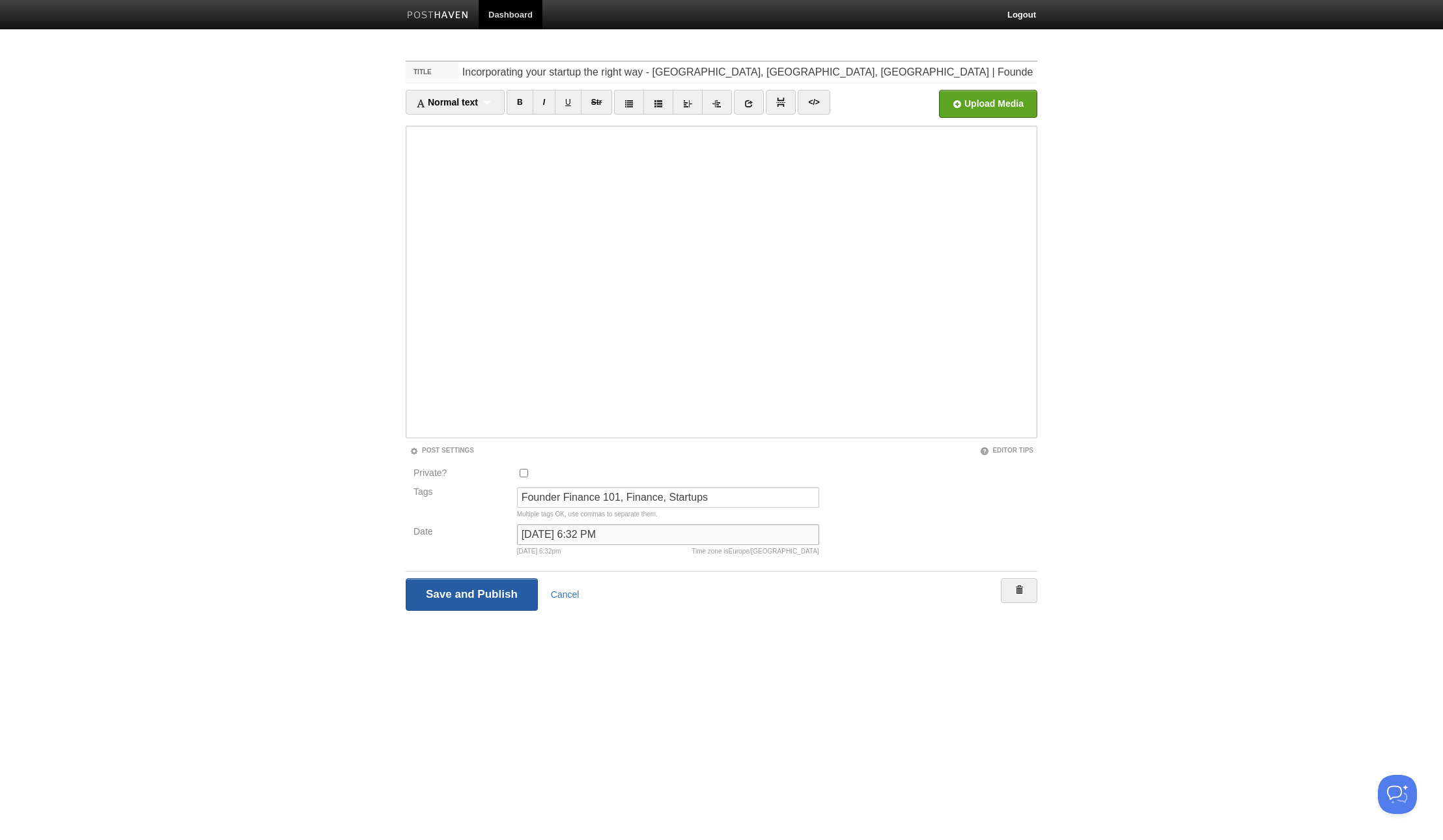
type input "[DATE] 6:32 PM"
click at [482, 604] on input "Save and Publish" at bounding box center [471, 594] width 132 height 33
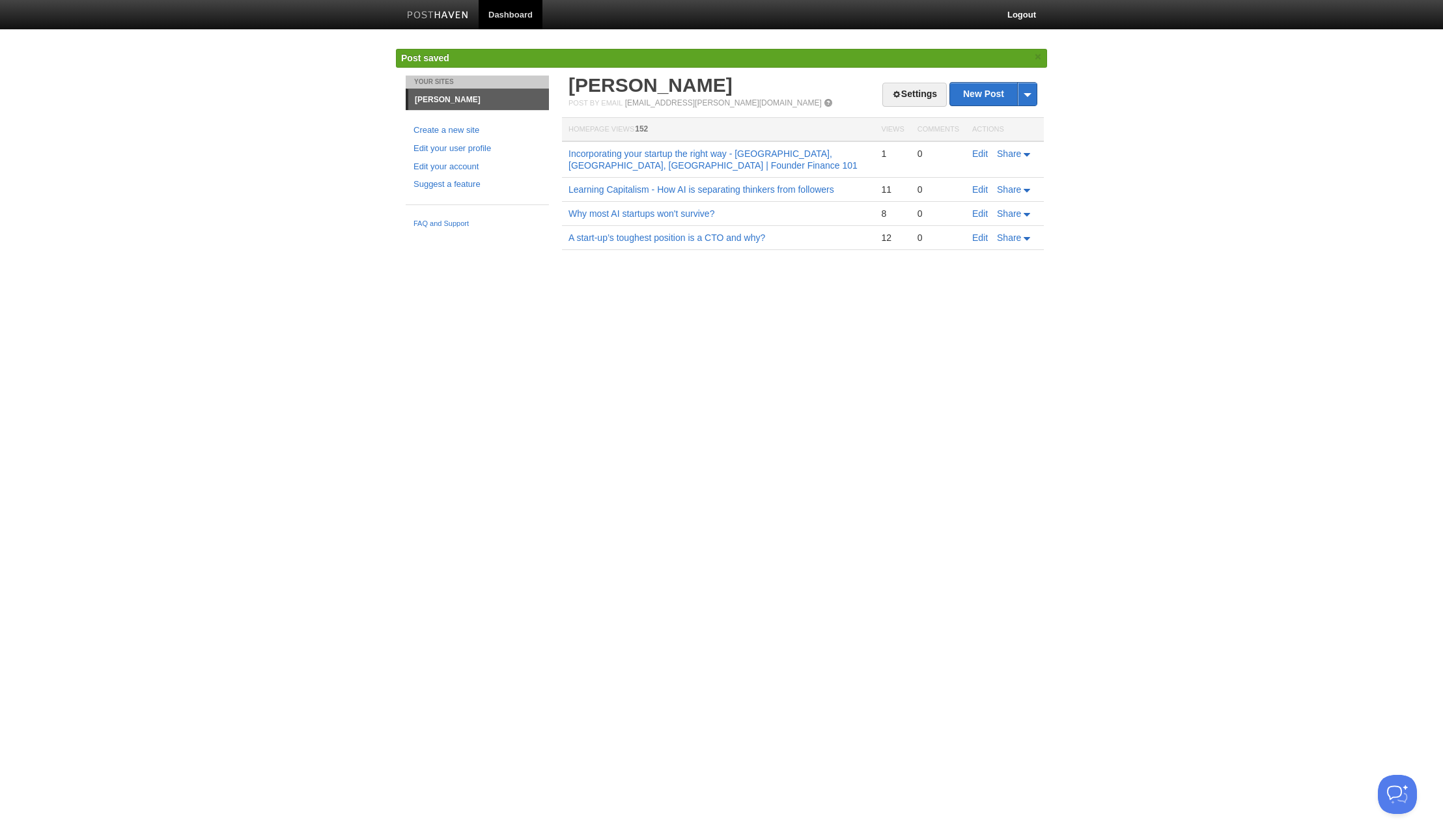
click at [766, 147] on td "Incorporating your startup the right way - [GEOGRAPHIC_DATA], [GEOGRAPHIC_DATA]…" at bounding box center [718, 159] width 312 height 37
click at [752, 153] on link "Incorporating your startup the right way - [GEOGRAPHIC_DATA], [GEOGRAPHIC_DATA]…" at bounding box center [712, 160] width 289 height 23
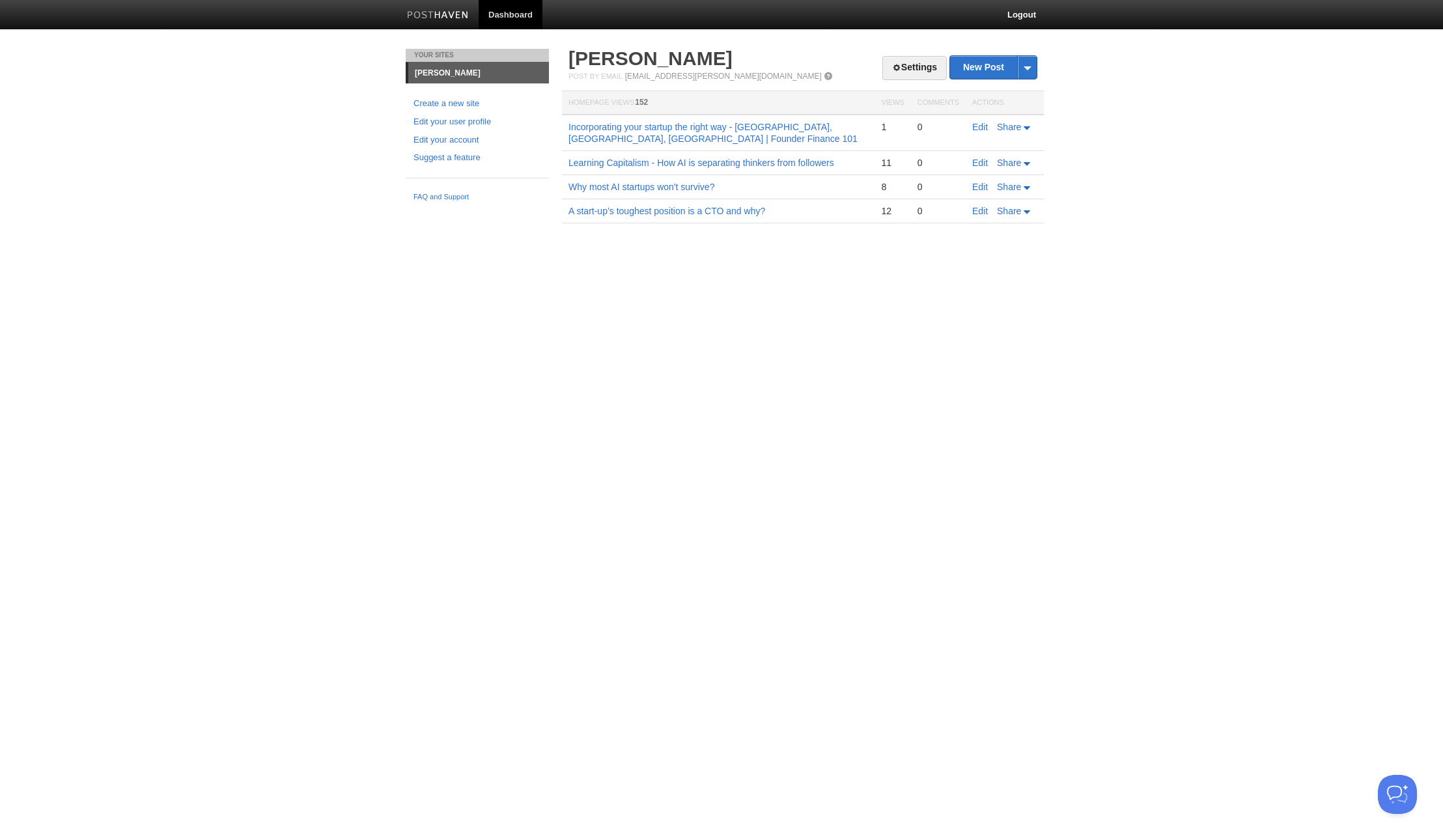
click at [324, 262] on html "Dashboard Logout Post saved × Post saved × Post saved × Post saved × Your Sites…" at bounding box center [722, 131] width 1443 height 262
click at [340, 245] on body "Dashboard Logout Your Sites [PERSON_NAME] Create a new site Edit your user prof…" at bounding box center [722, 131] width 1443 height 262
click at [882, 63] on link "Settings" at bounding box center [914, 69] width 65 height 24
